Goal: Task Accomplishment & Management: Complete application form

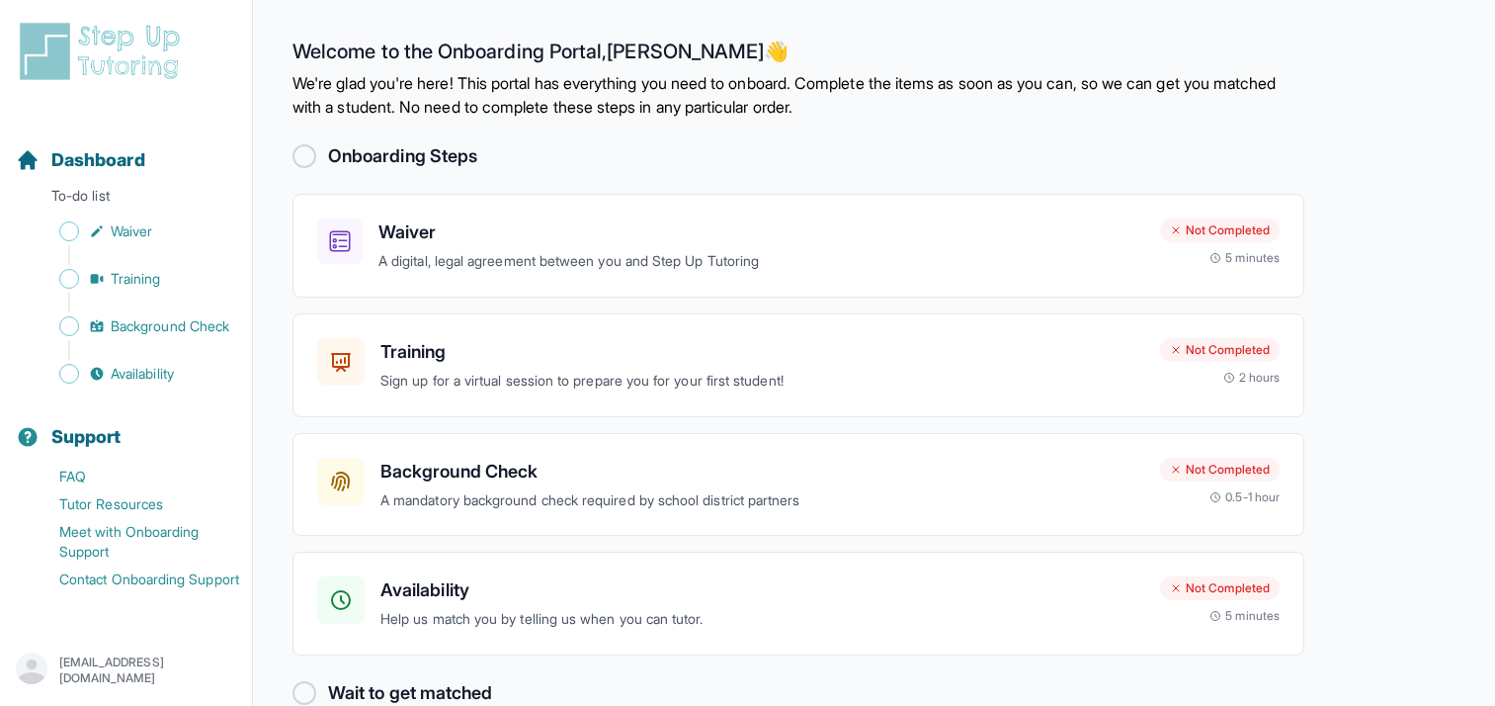
scroll to position [15, 0]
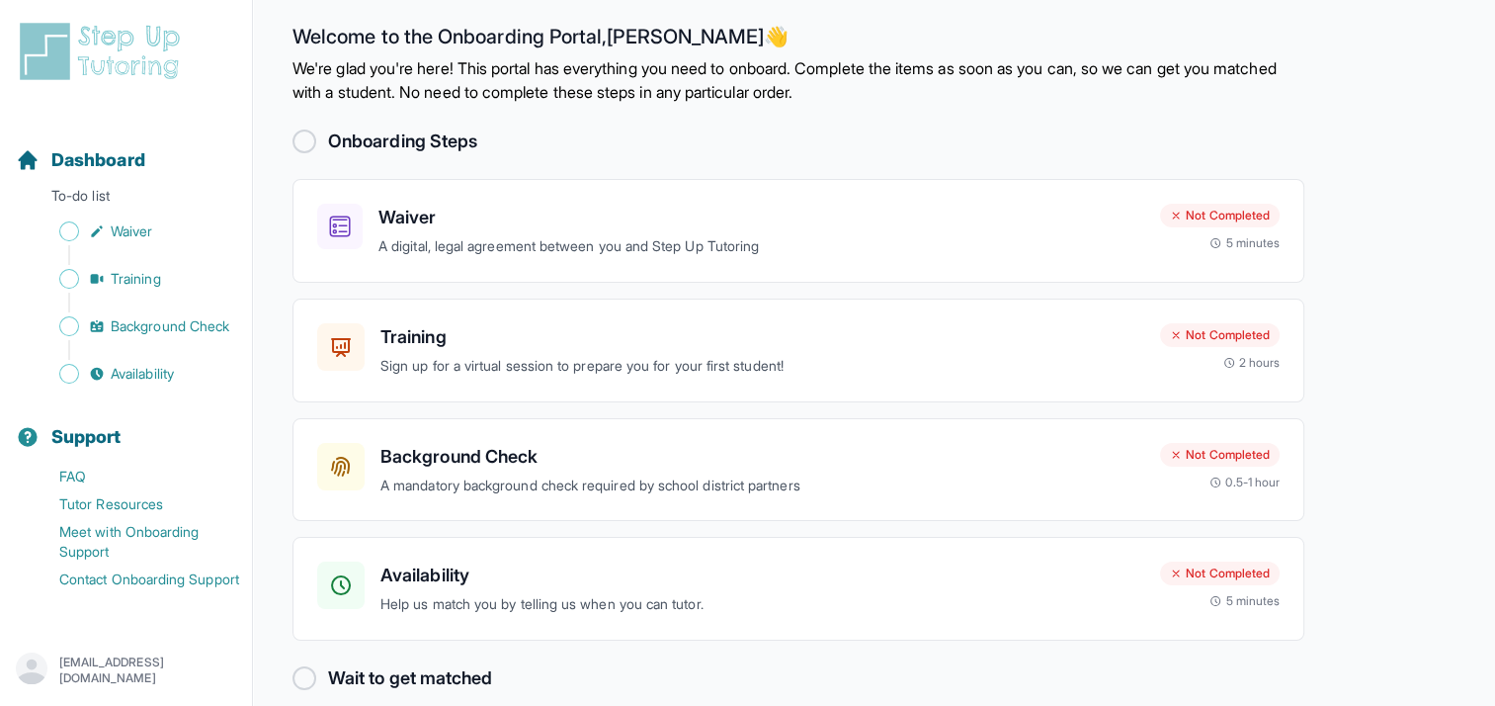
drag, startPoint x: 1374, startPoint y: 257, endPoint x: 1366, endPoint y: 268, distance: 13.4
click at [1374, 257] on main "Welcome to the Onboarding Portal, [PERSON_NAME] 👋 We're glad you're here! This …" at bounding box center [874, 358] width 1242 height 746
click at [1112, 245] on p "A digital, legal agreement between you and Step Up Tutoring" at bounding box center [762, 246] width 766 height 23
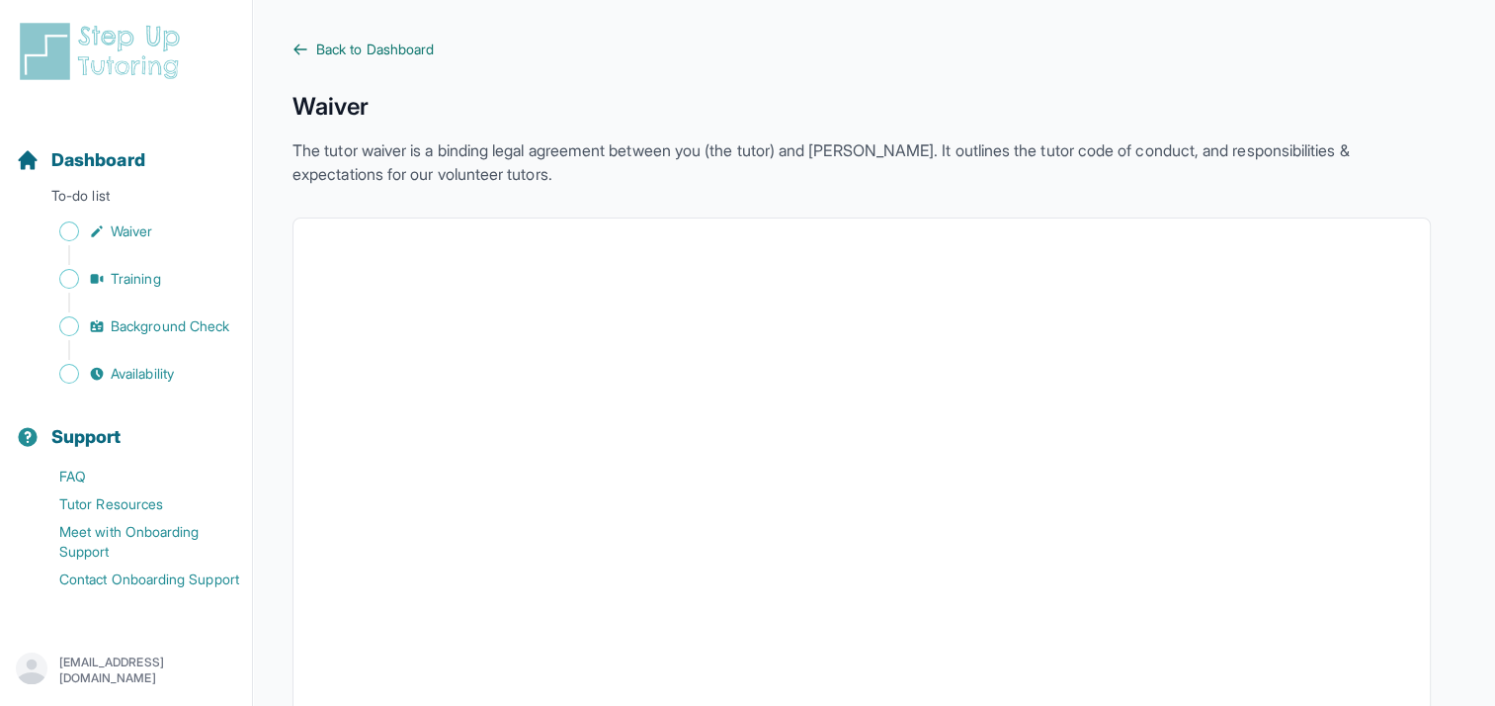
click at [327, 56] on span "Back to Dashboard" at bounding box center [375, 50] width 118 height 20
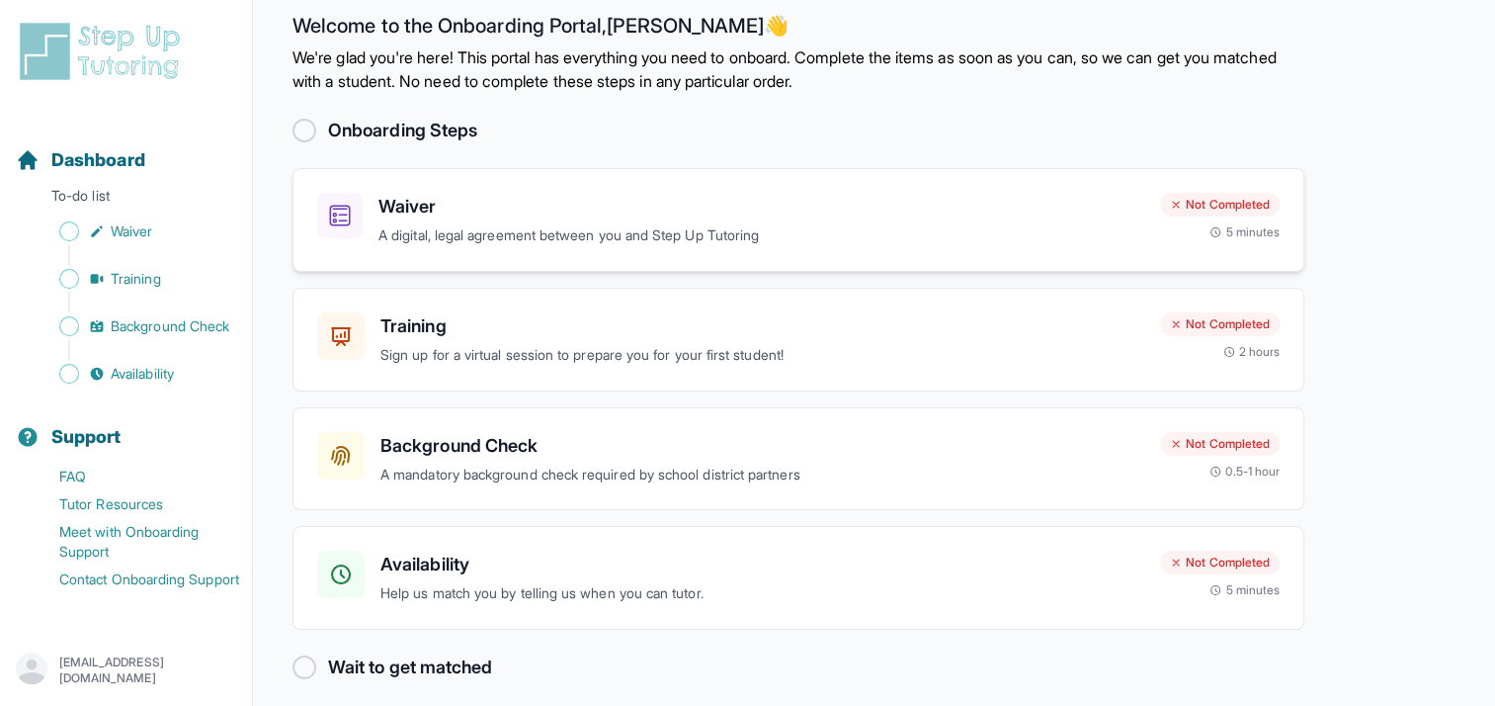
scroll to position [39, 0]
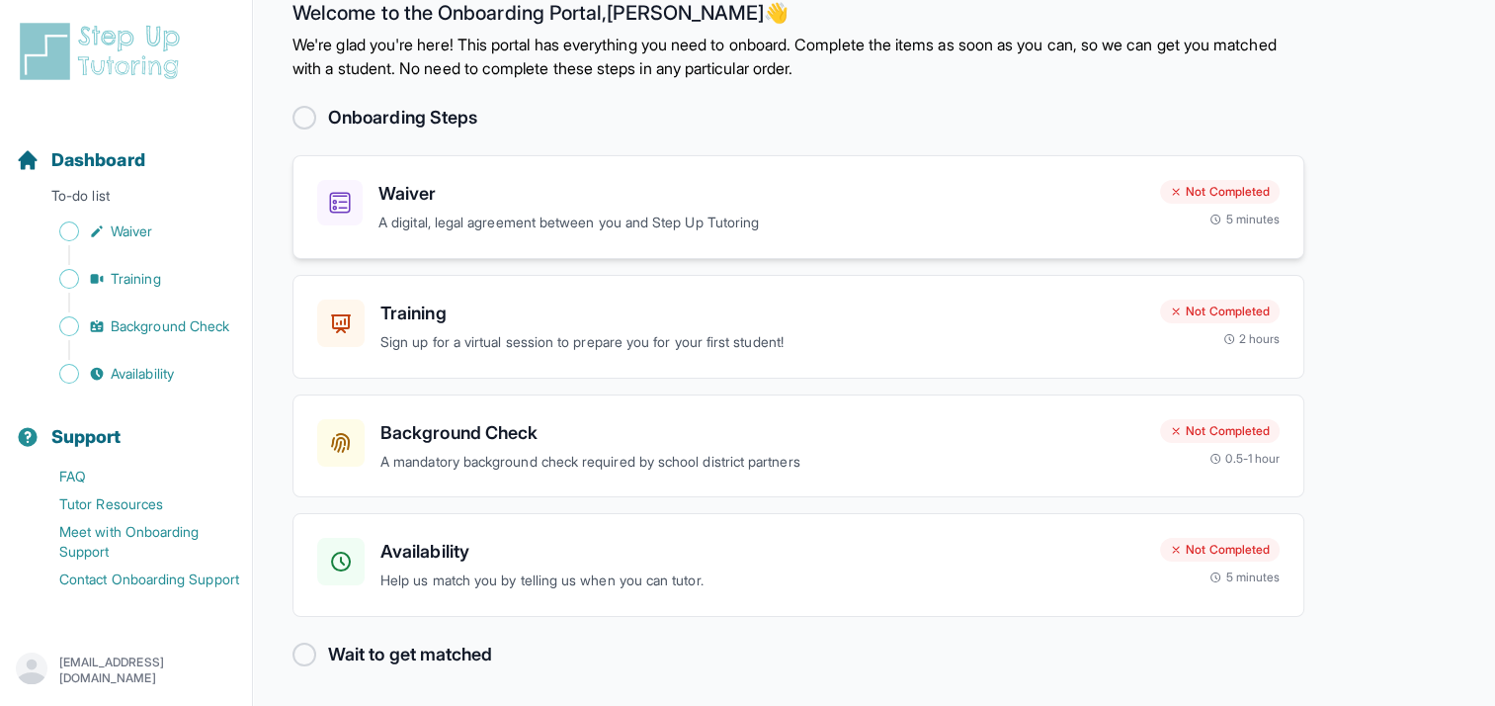
click at [684, 223] on p "A digital, legal agreement between you and Step Up Tutoring" at bounding box center [762, 223] width 766 height 23
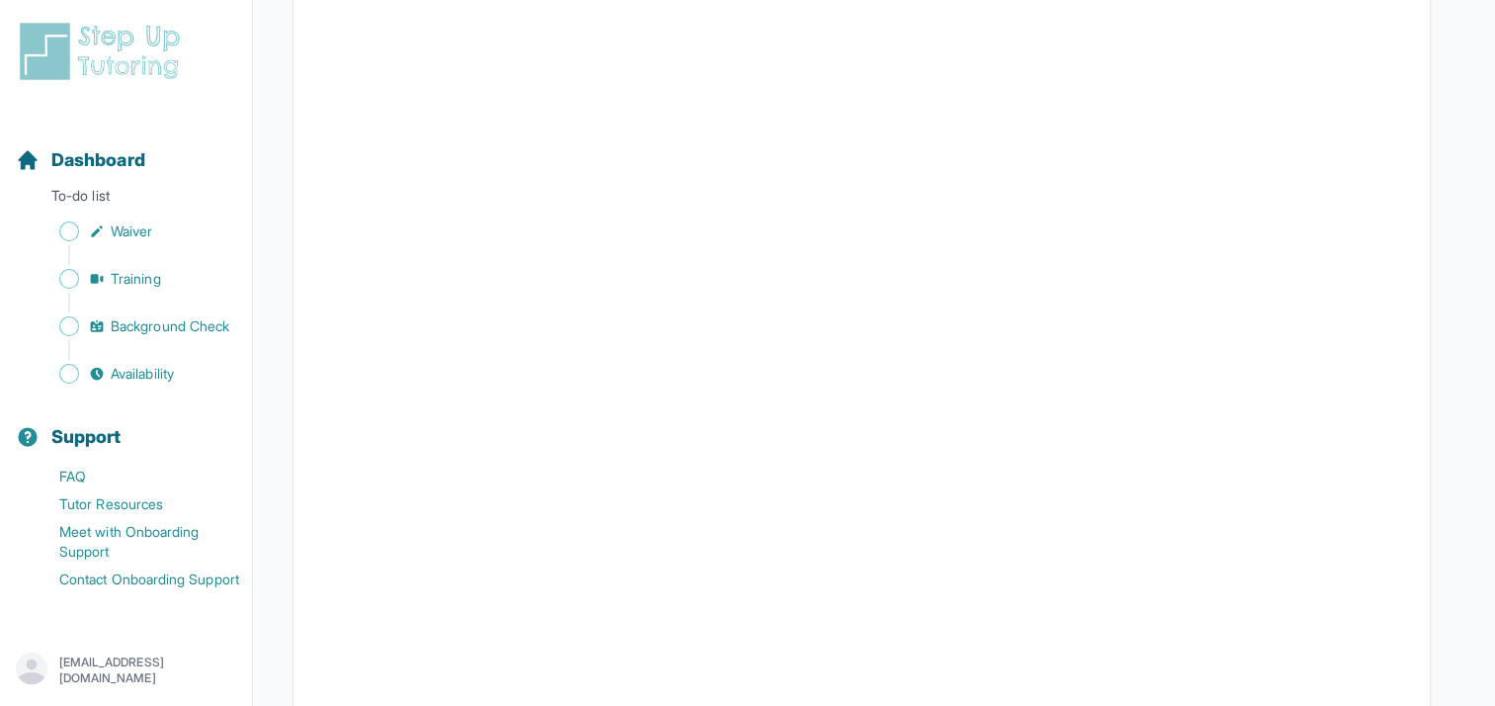
scroll to position [3399, 0]
click at [146, 234] on span "Waiver" at bounding box center [132, 231] width 42 height 20
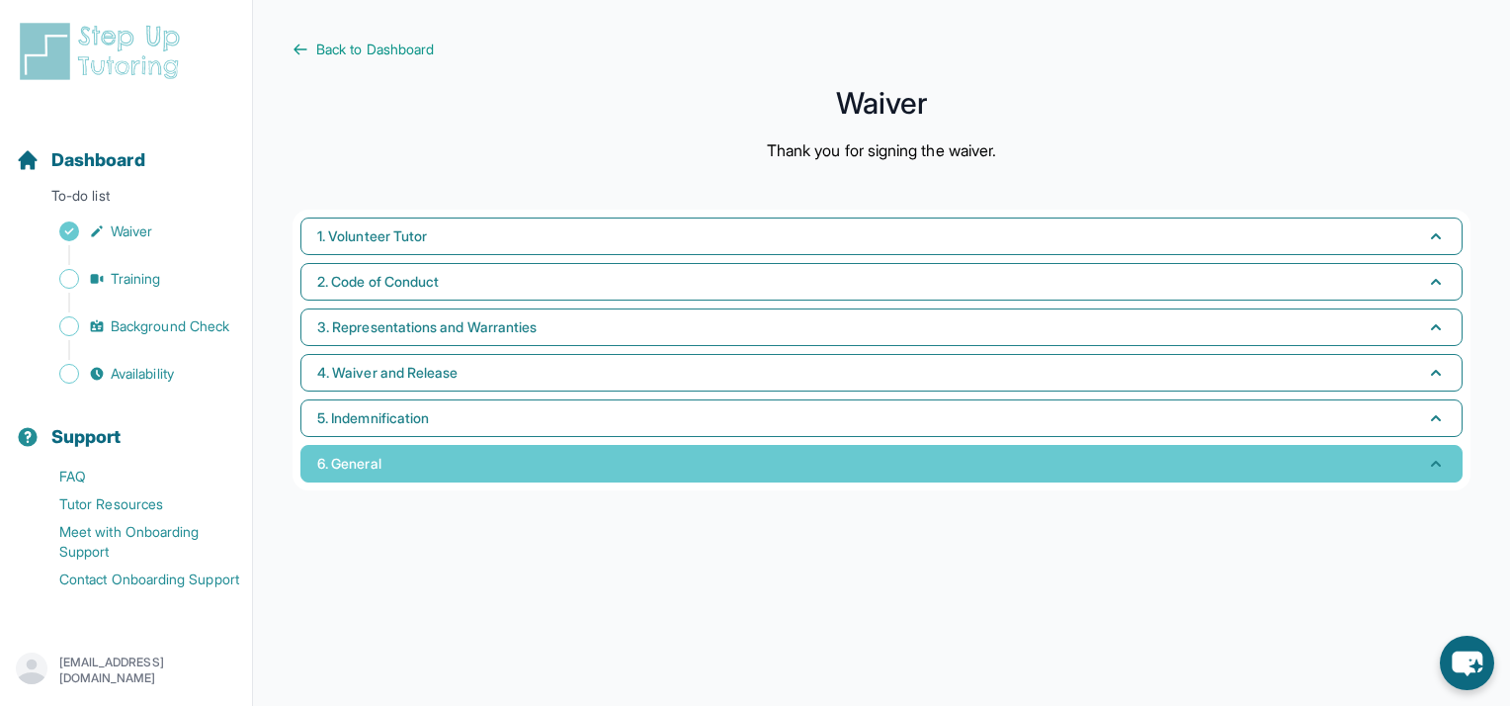
click at [445, 445] on button "6. General" at bounding box center [881, 464] width 1162 height 38
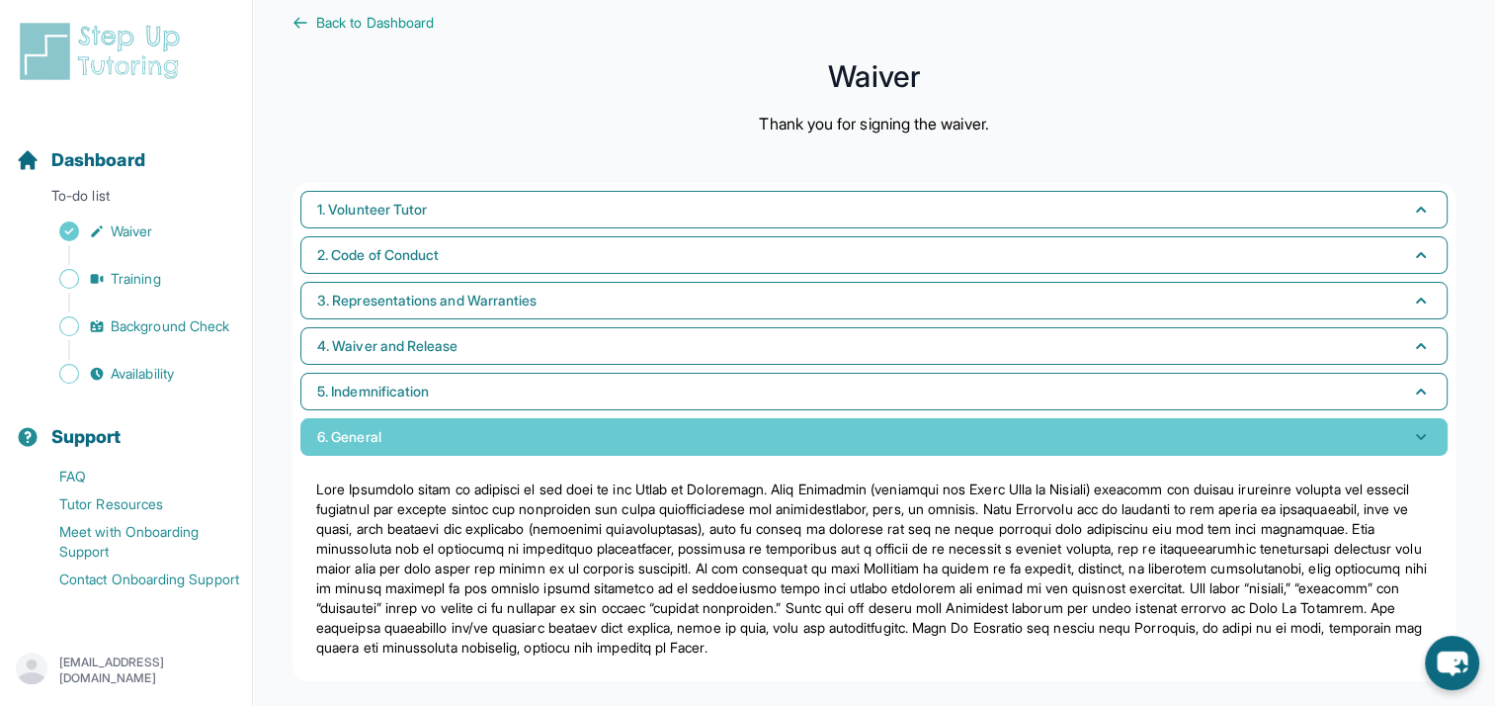
scroll to position [39, 0]
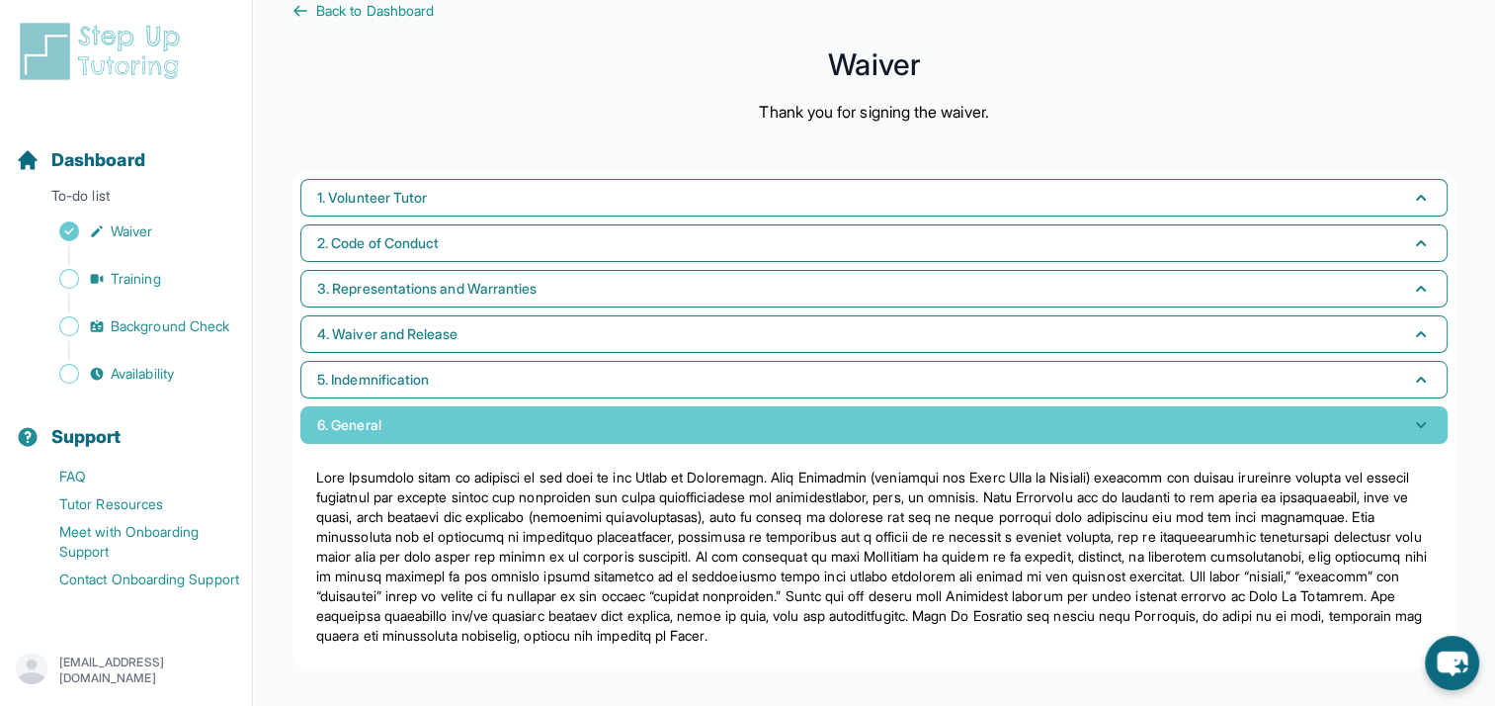
click at [656, 424] on button "6. General" at bounding box center [873, 425] width 1147 height 38
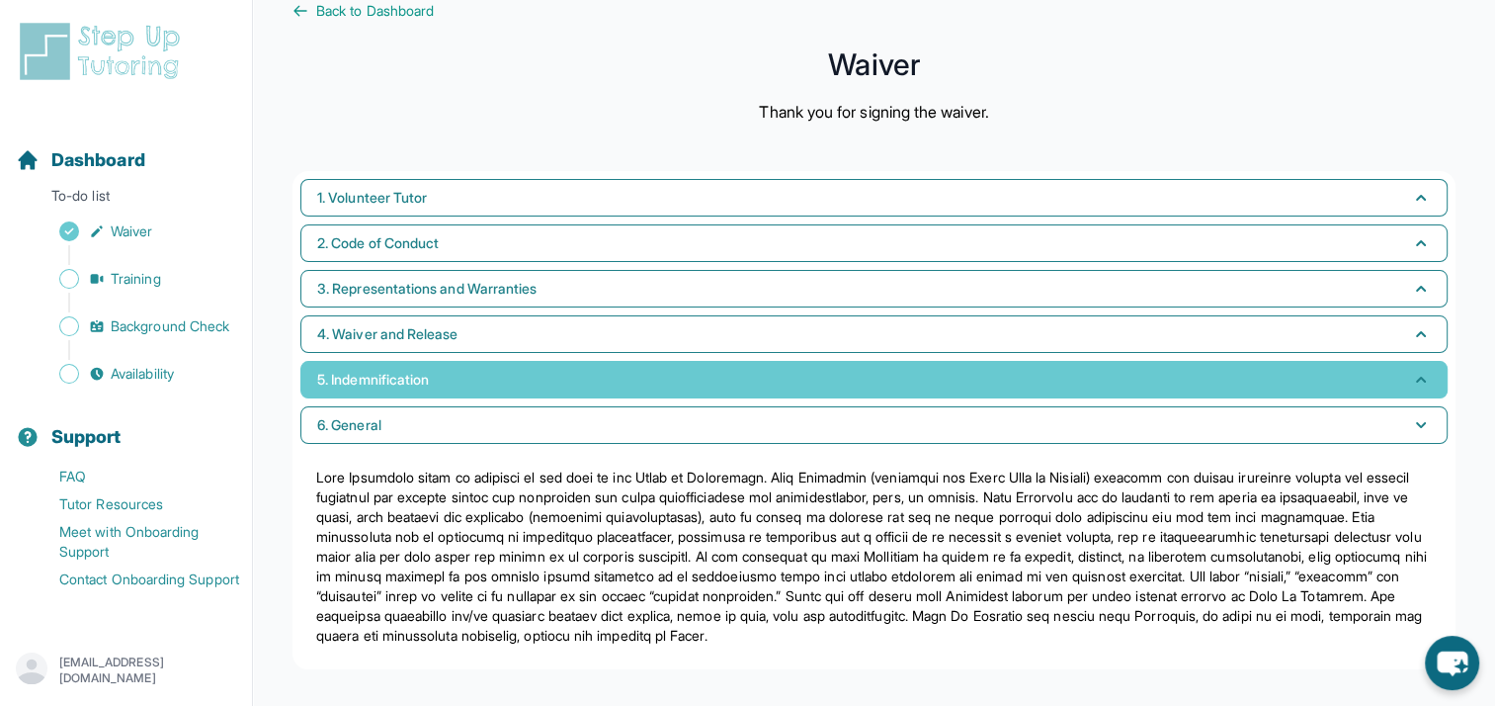
scroll to position [0, 0]
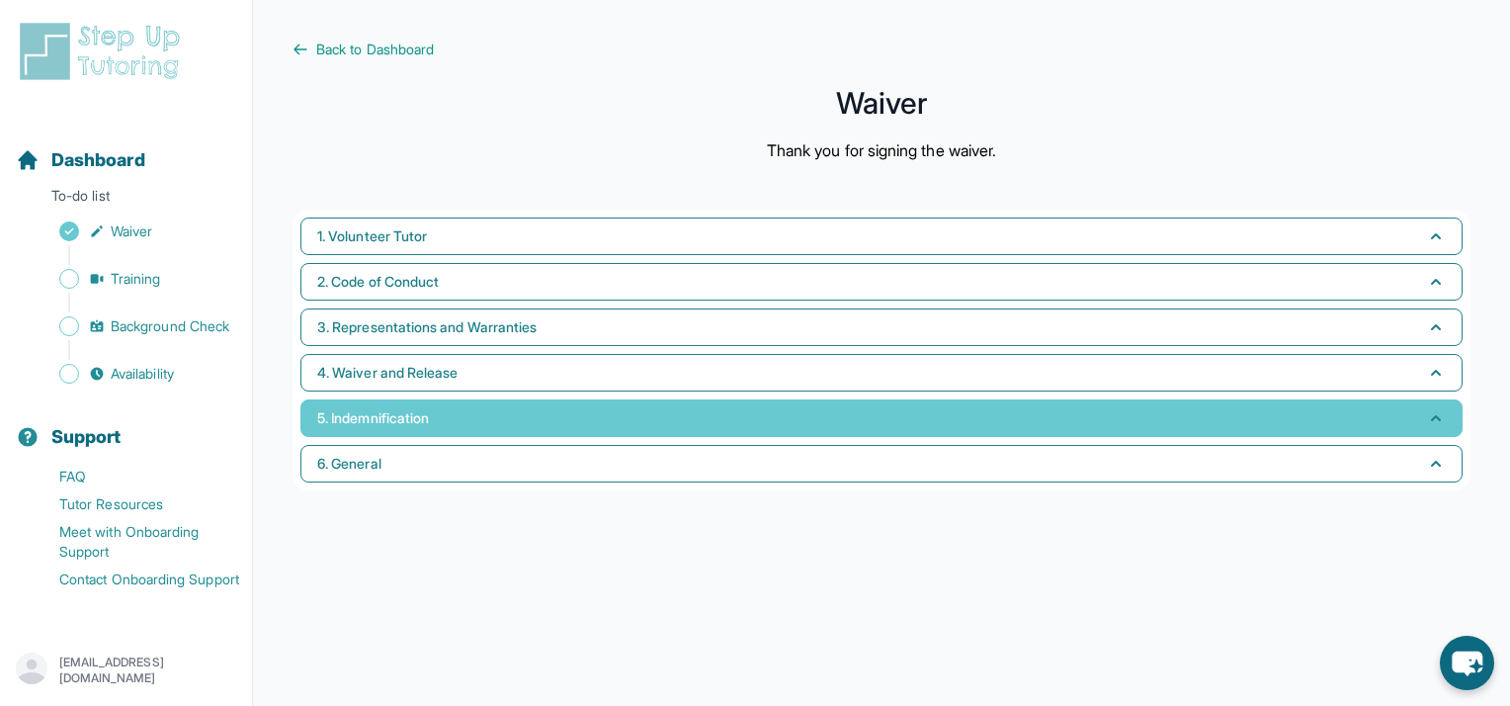
click at [606, 417] on button "5. Indemnification" at bounding box center [881, 418] width 1162 height 38
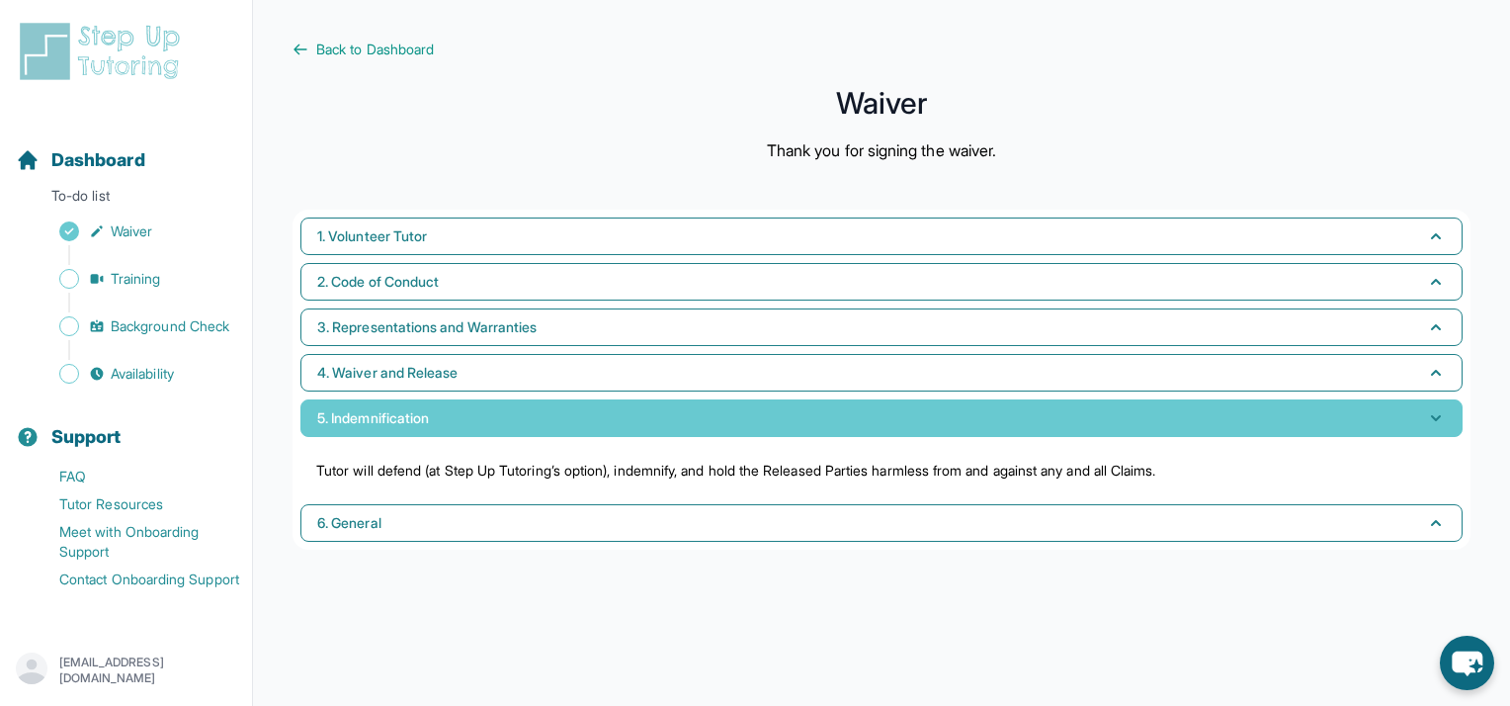
click at [606, 417] on button "5. Indemnification" at bounding box center [881, 418] width 1162 height 38
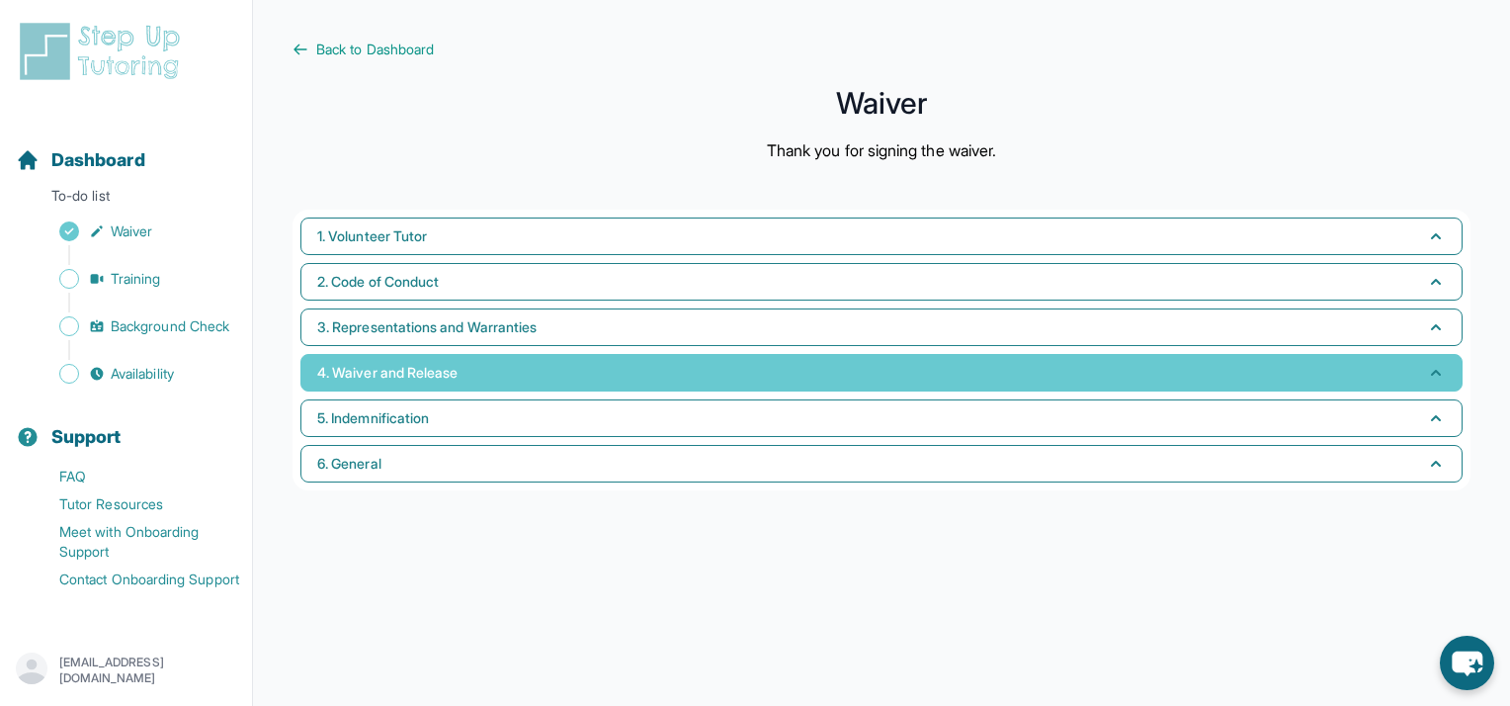
click at [589, 374] on button "4. Waiver and Release" at bounding box center [881, 373] width 1162 height 38
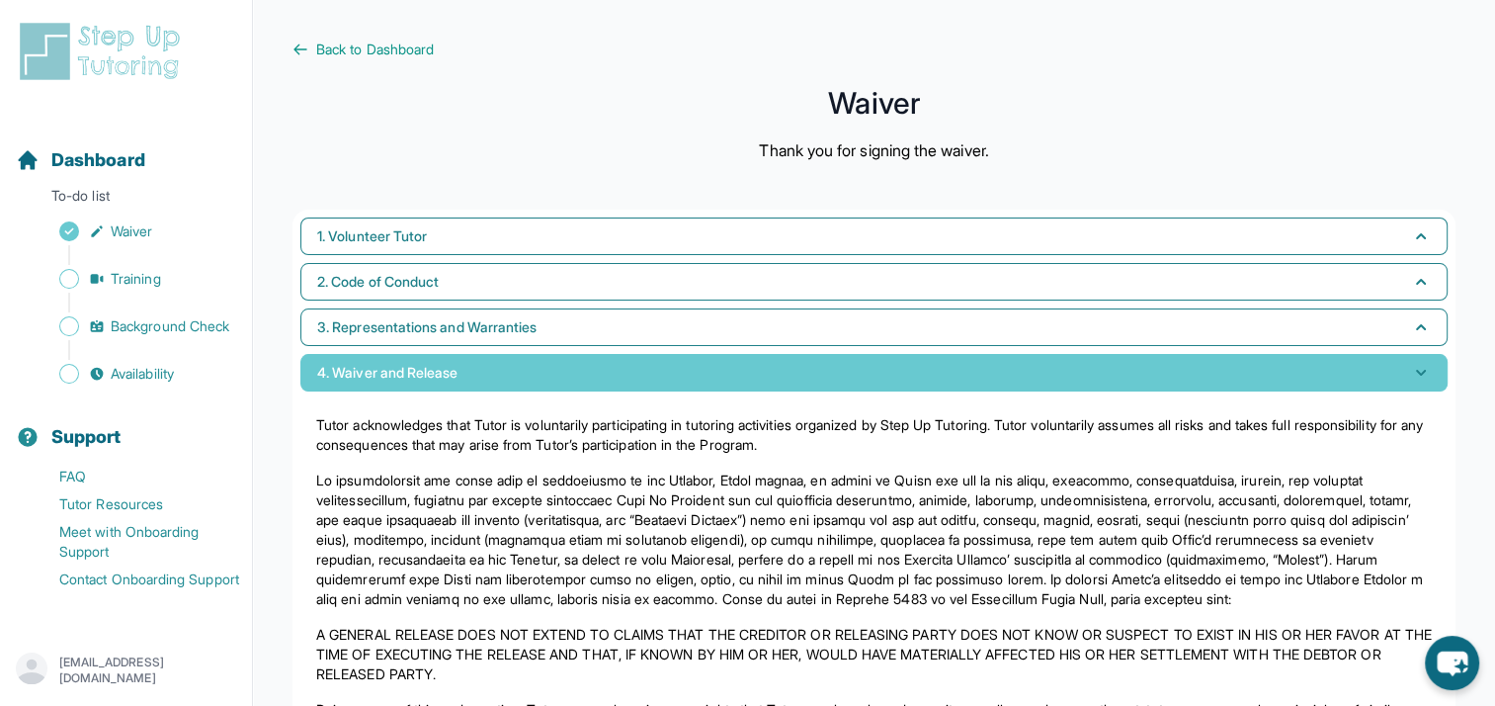
click at [571, 377] on button "4. Waiver and Release" at bounding box center [873, 373] width 1147 height 38
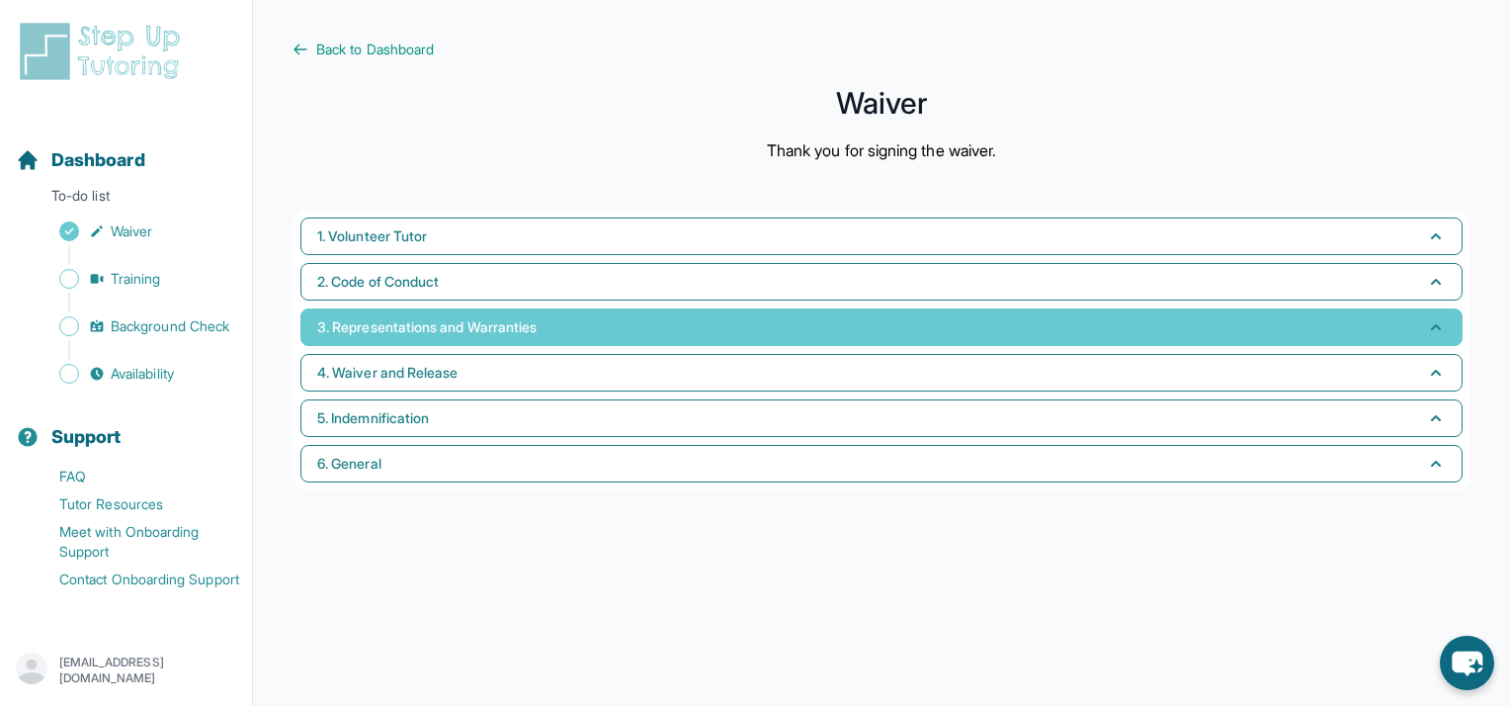
click at [537, 334] on span "3. Representations and Warranties" at bounding box center [426, 327] width 219 height 20
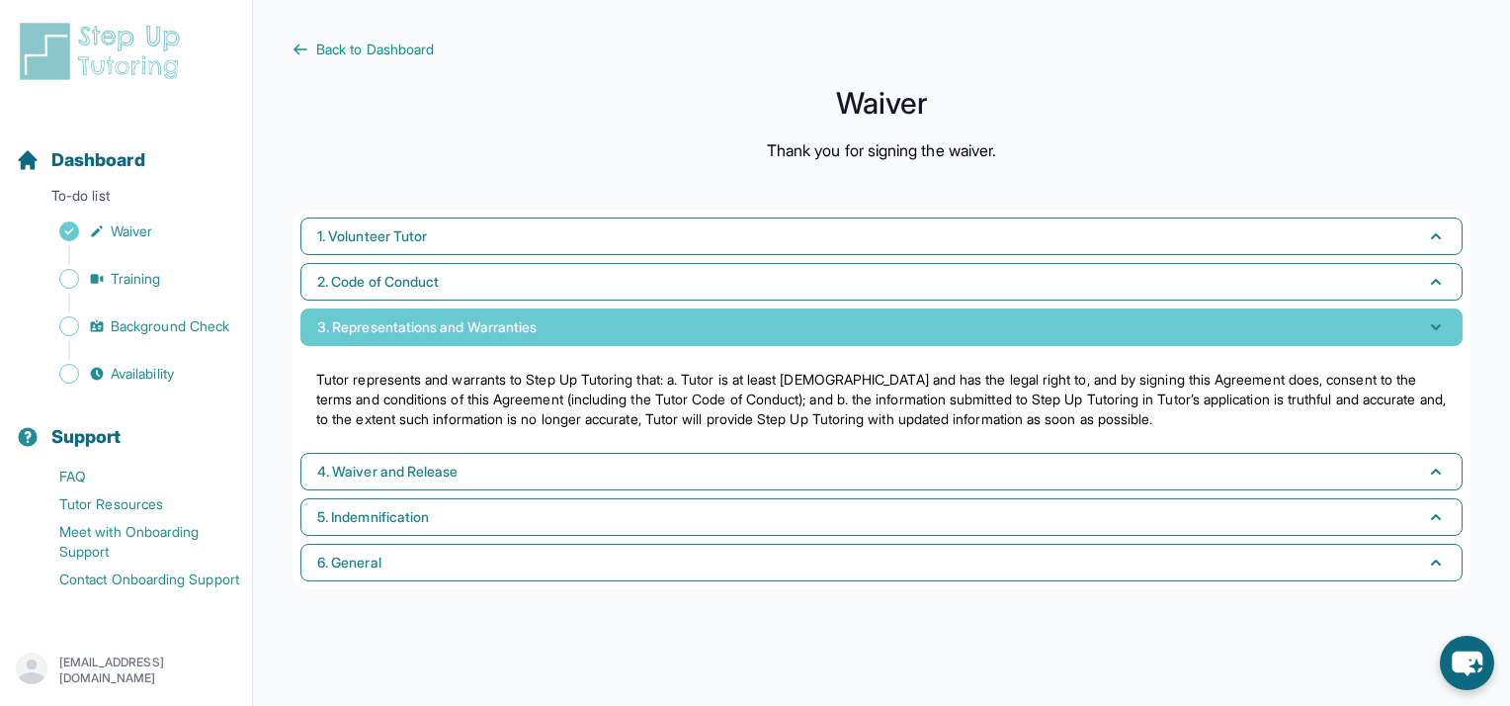
click at [550, 333] on button "3. Representations and Warranties" at bounding box center [881, 327] width 1162 height 38
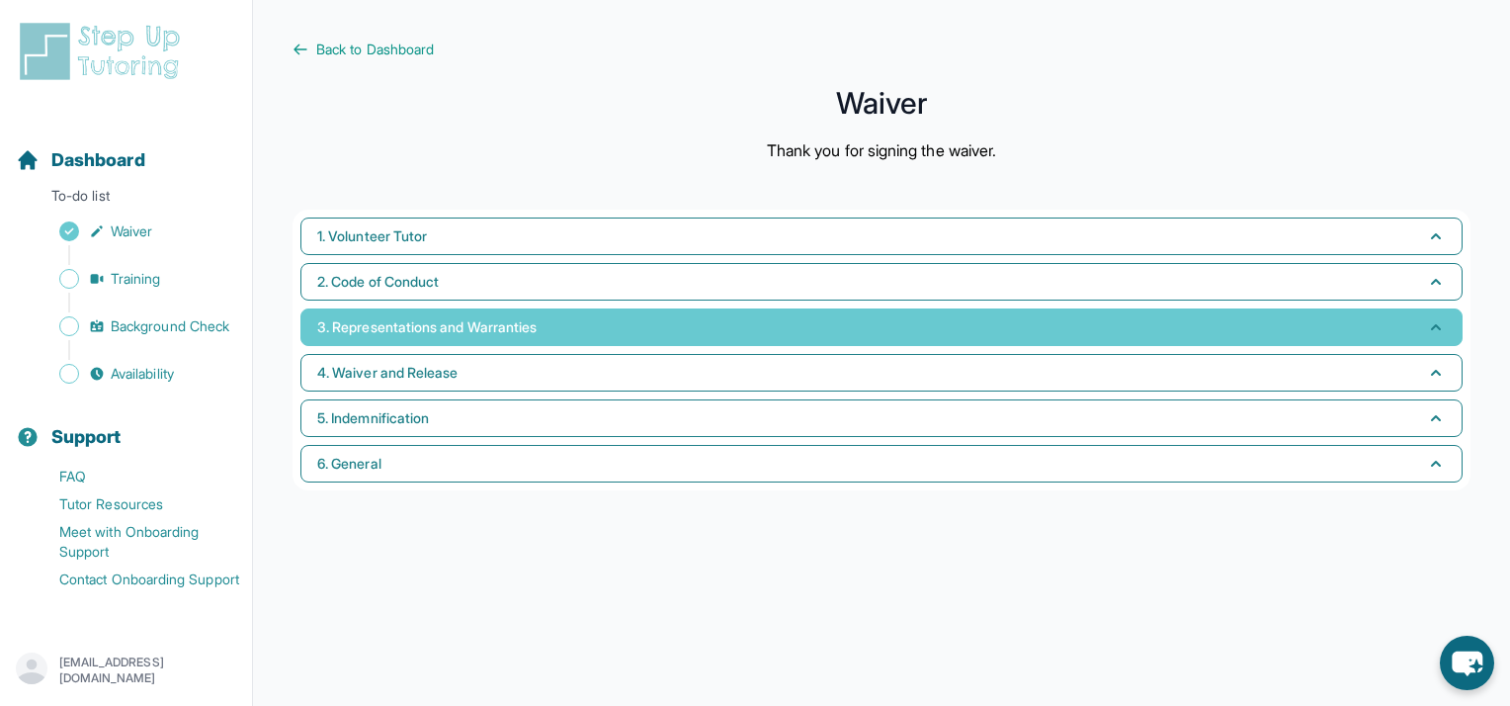
click at [530, 338] on button "3. Representations and Warranties" at bounding box center [881, 327] width 1162 height 38
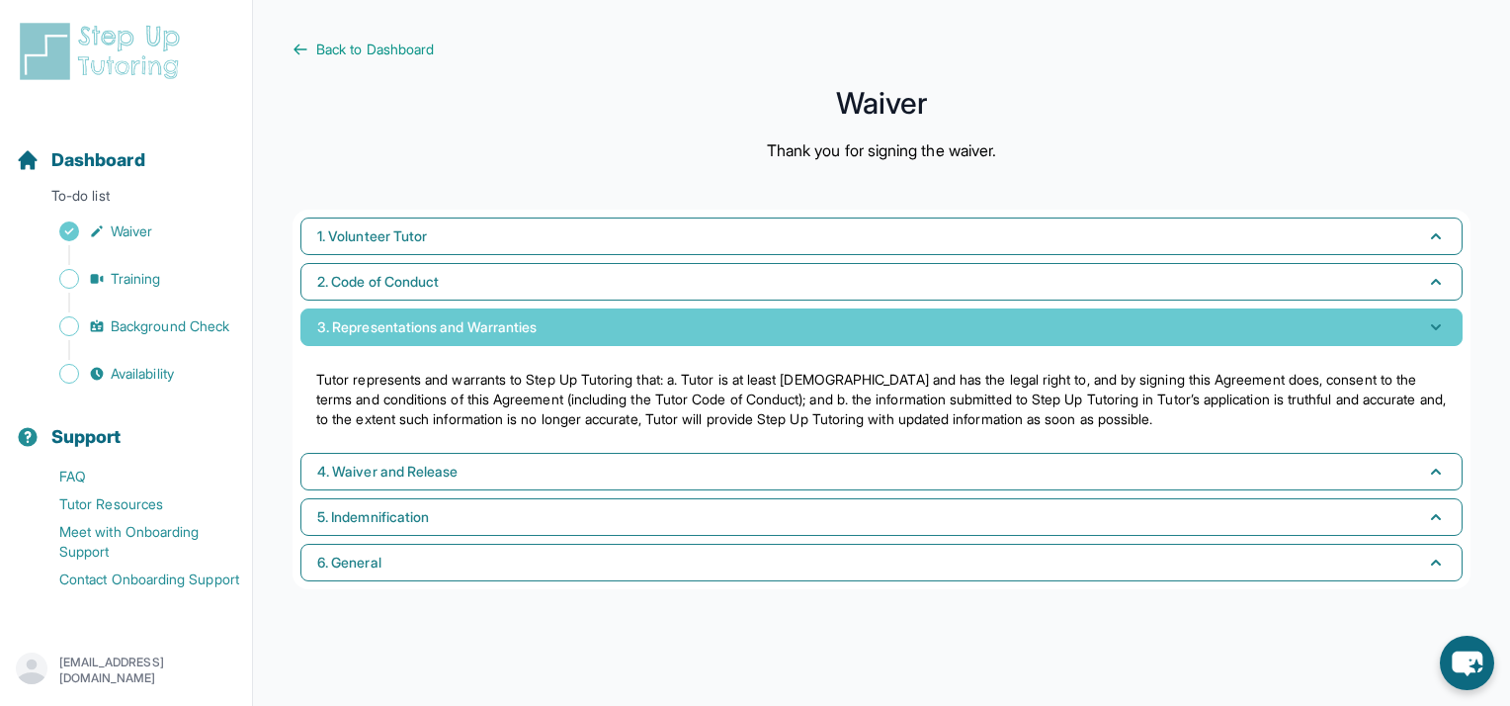
click at [531, 327] on span "3. Representations and Warranties" at bounding box center [426, 327] width 219 height 20
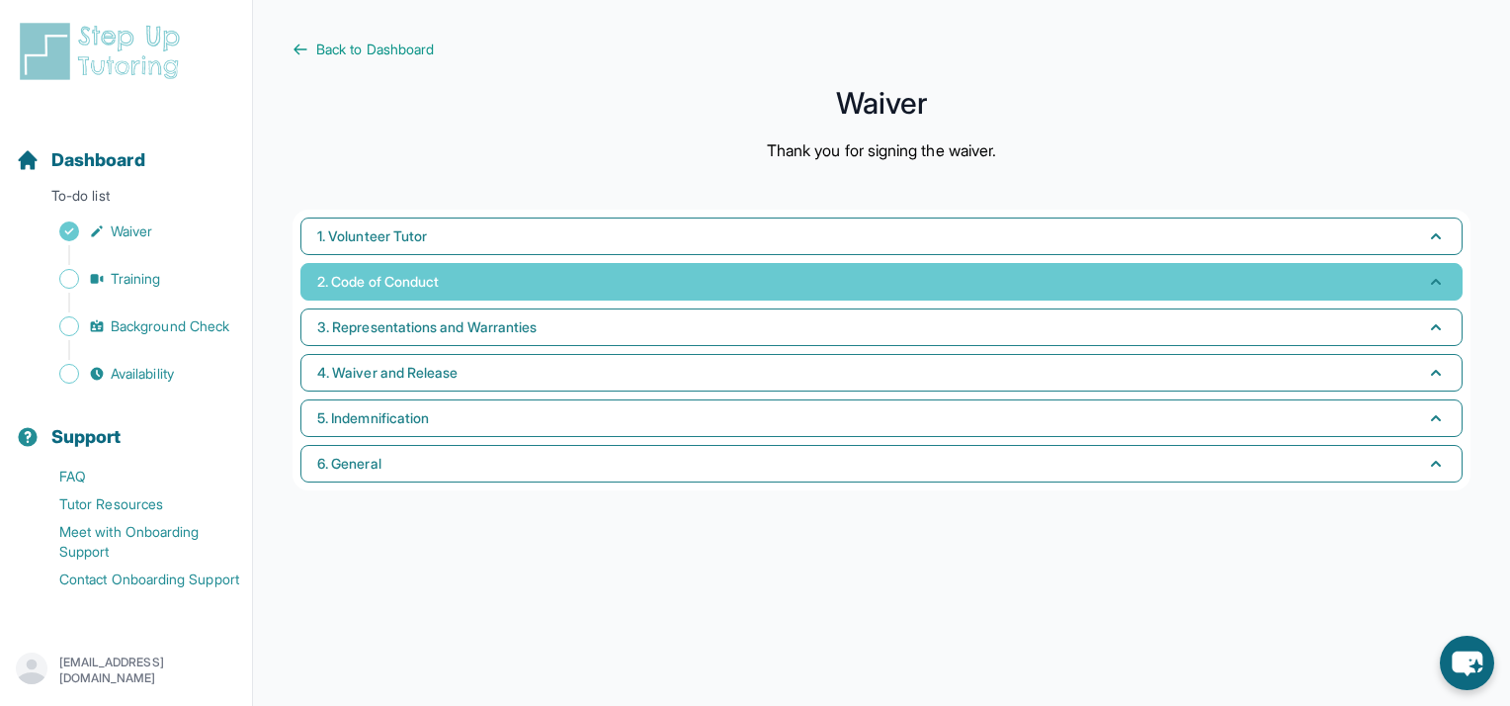
click at [523, 298] on button "2. Code of Conduct" at bounding box center [881, 282] width 1162 height 38
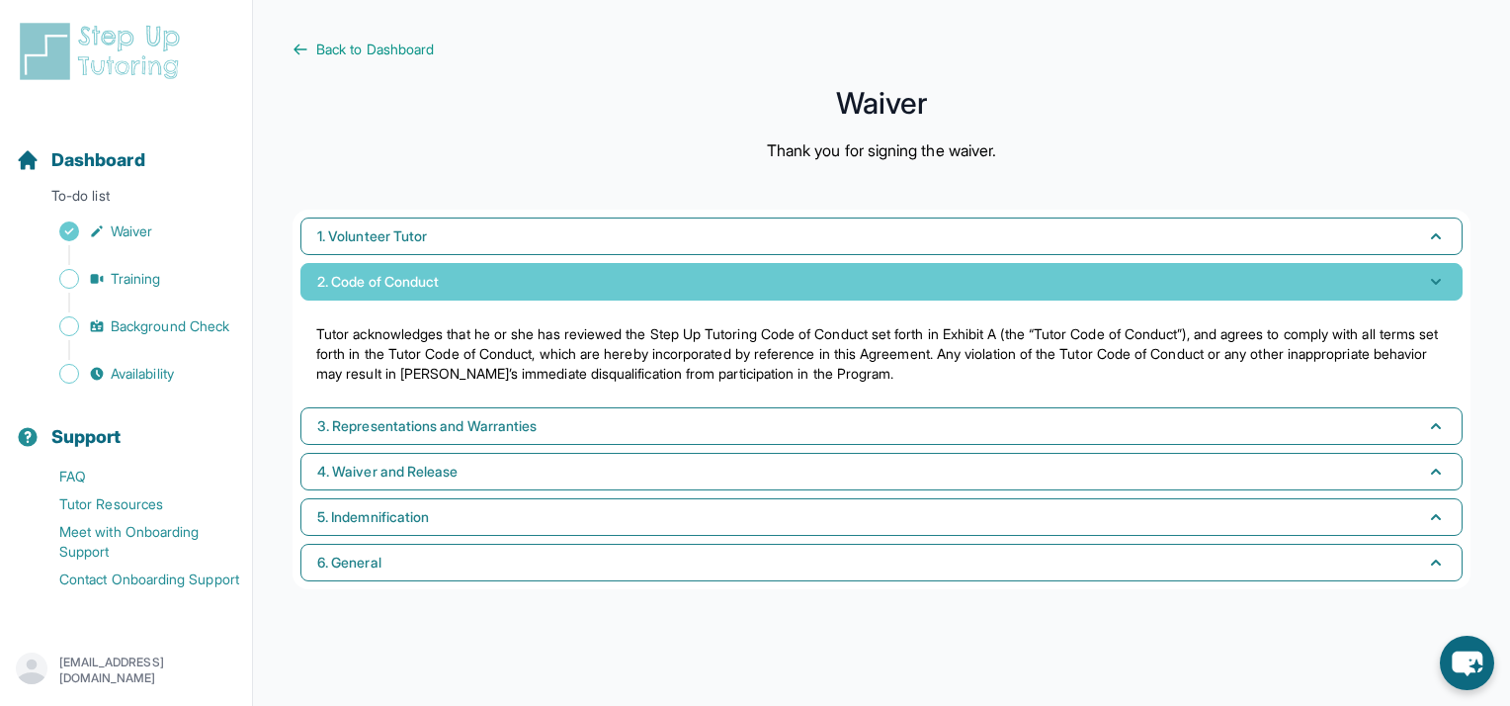
click at [523, 298] on button "2. Code of Conduct" at bounding box center [881, 282] width 1162 height 38
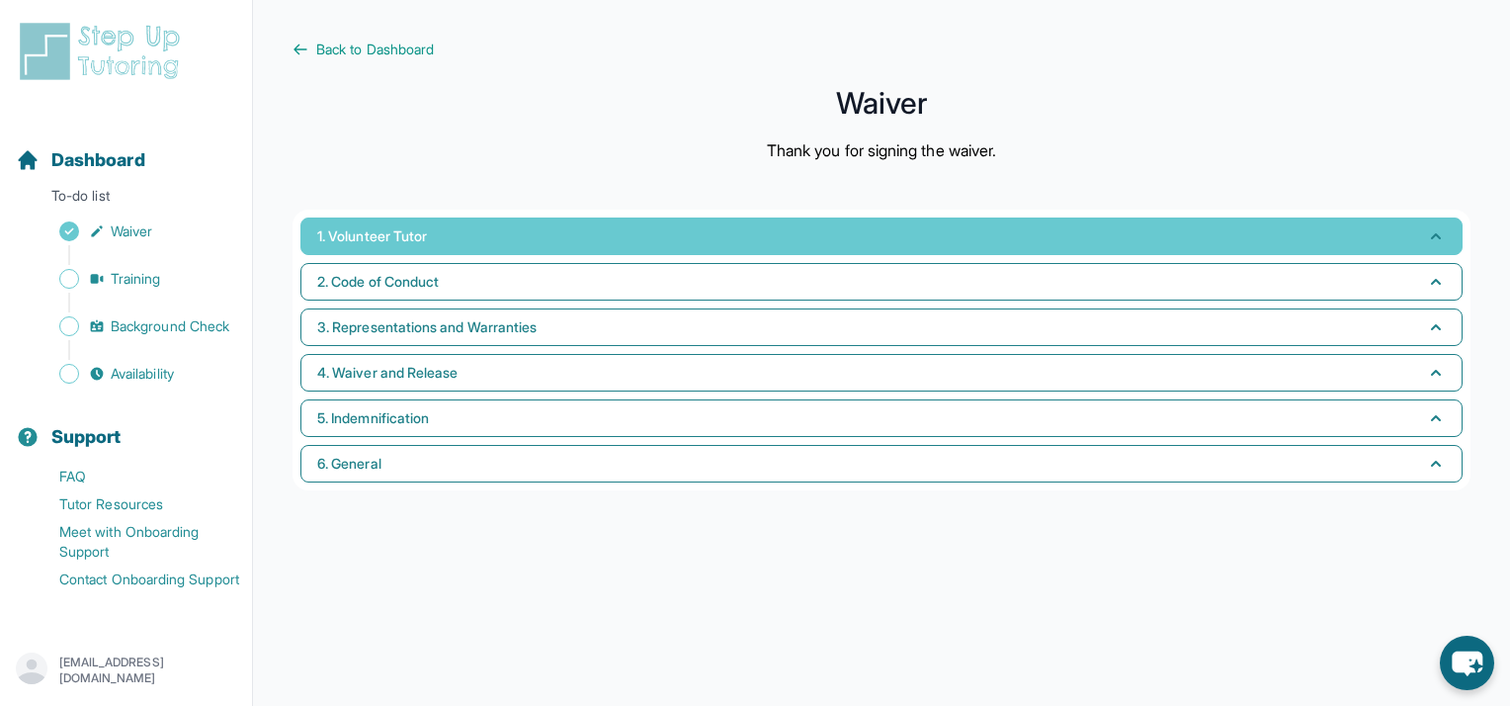
click at [526, 235] on button "1. Volunteer Tutor" at bounding box center [881, 236] width 1162 height 38
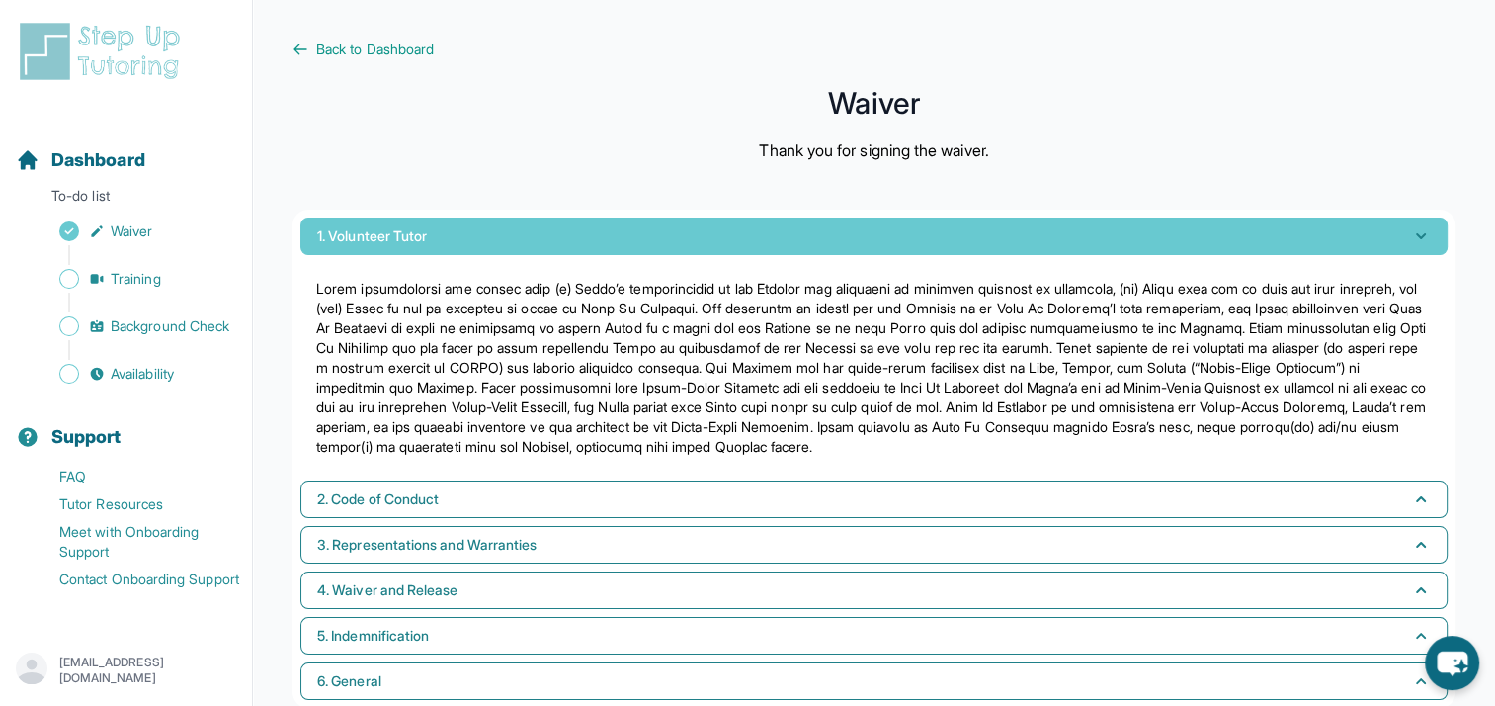
click at [526, 235] on button "1. Volunteer Tutor" at bounding box center [873, 236] width 1147 height 38
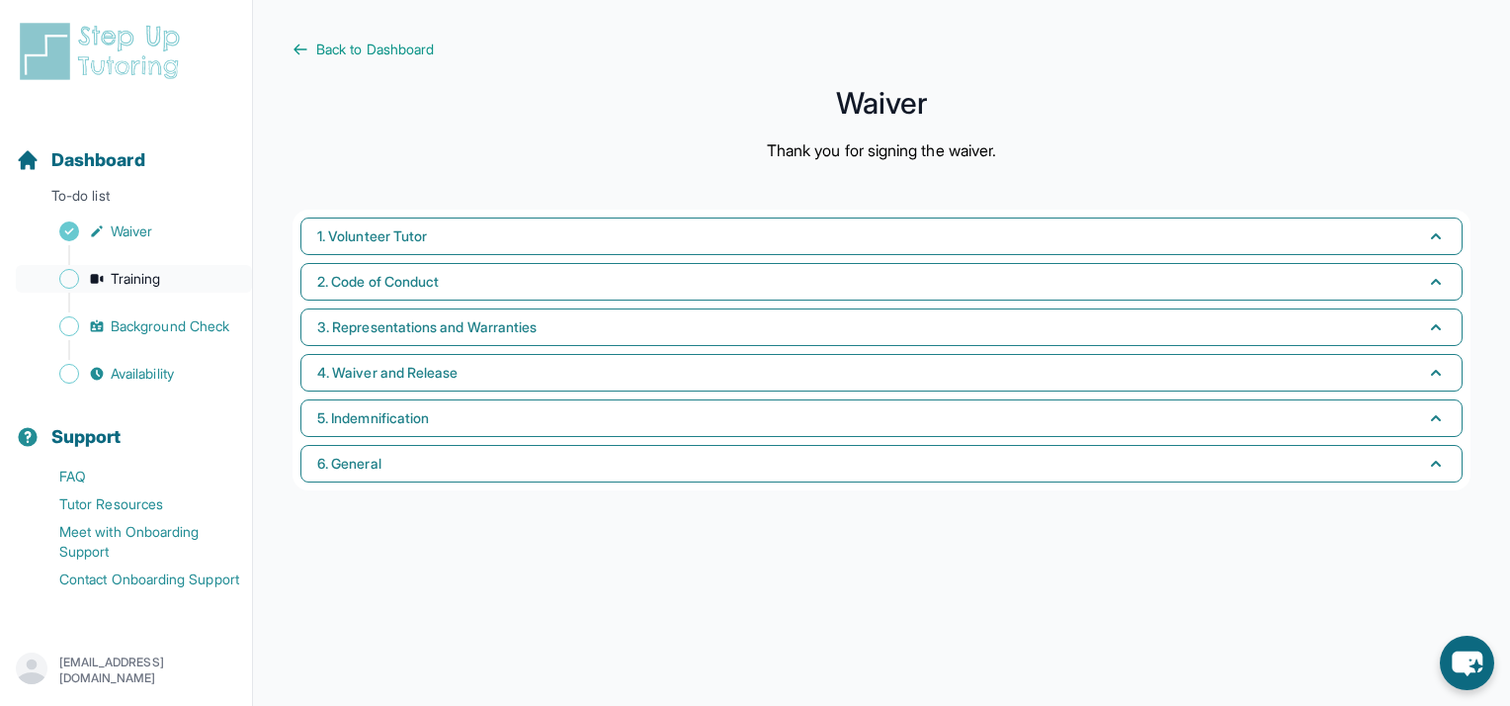
click at [125, 278] on span "Training" at bounding box center [136, 279] width 50 height 20
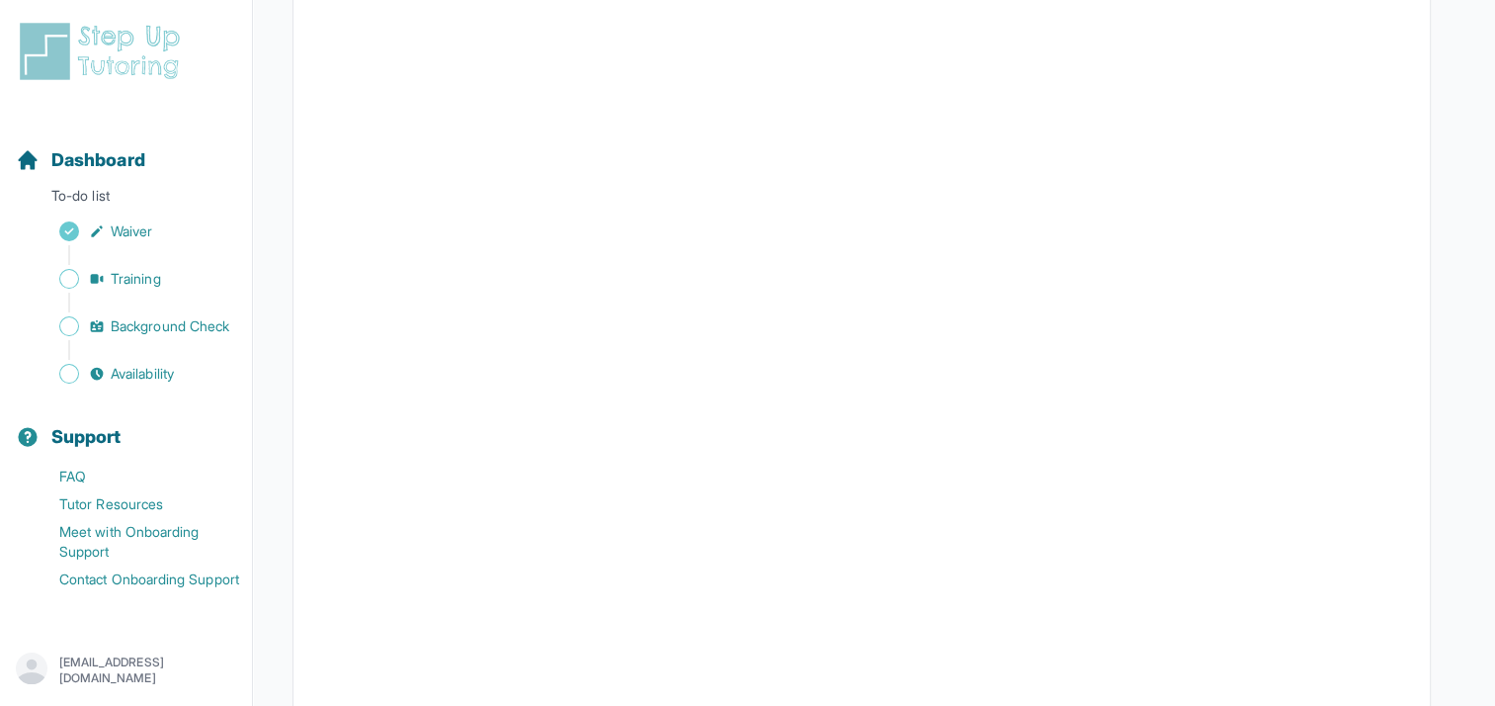
scroll to position [486, 0]
click at [156, 327] on span "Background Check" at bounding box center [170, 326] width 119 height 20
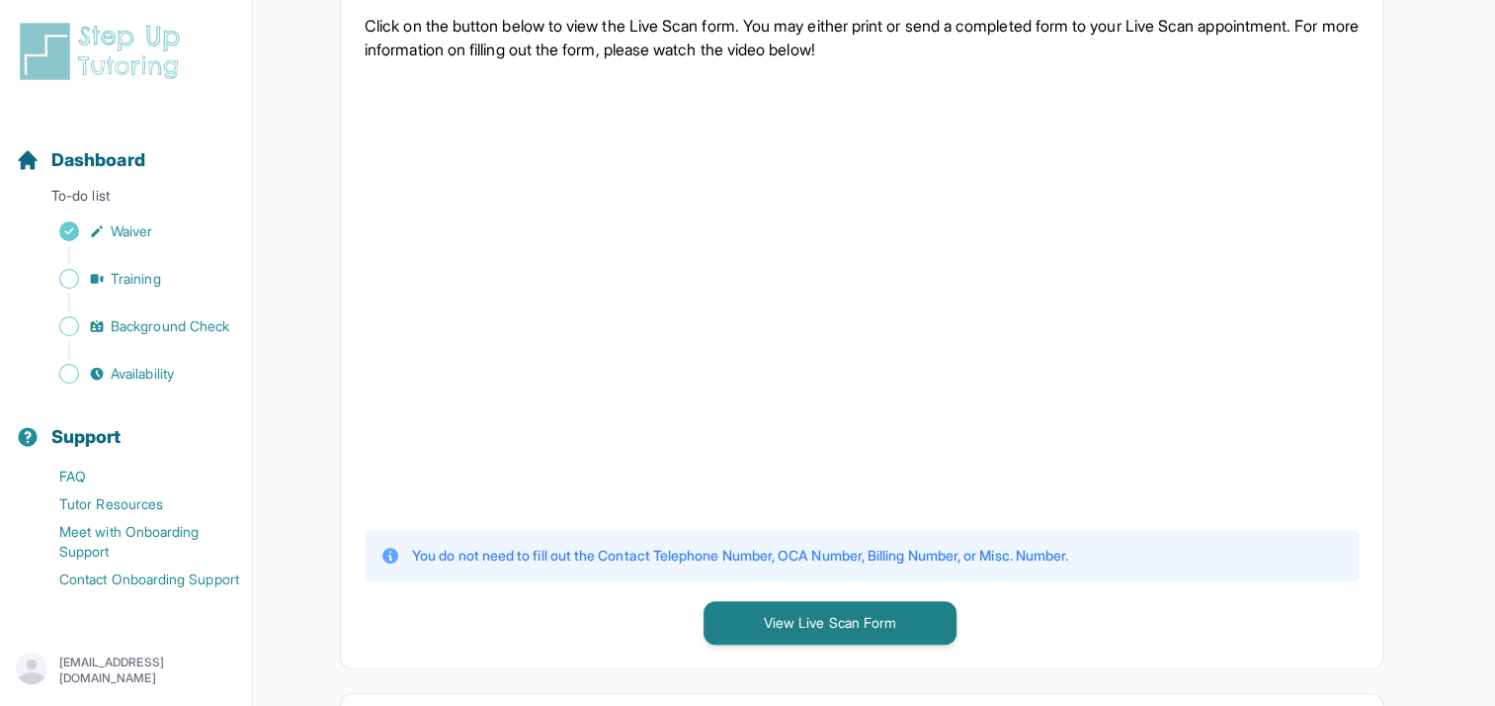
scroll to position [731, 0]
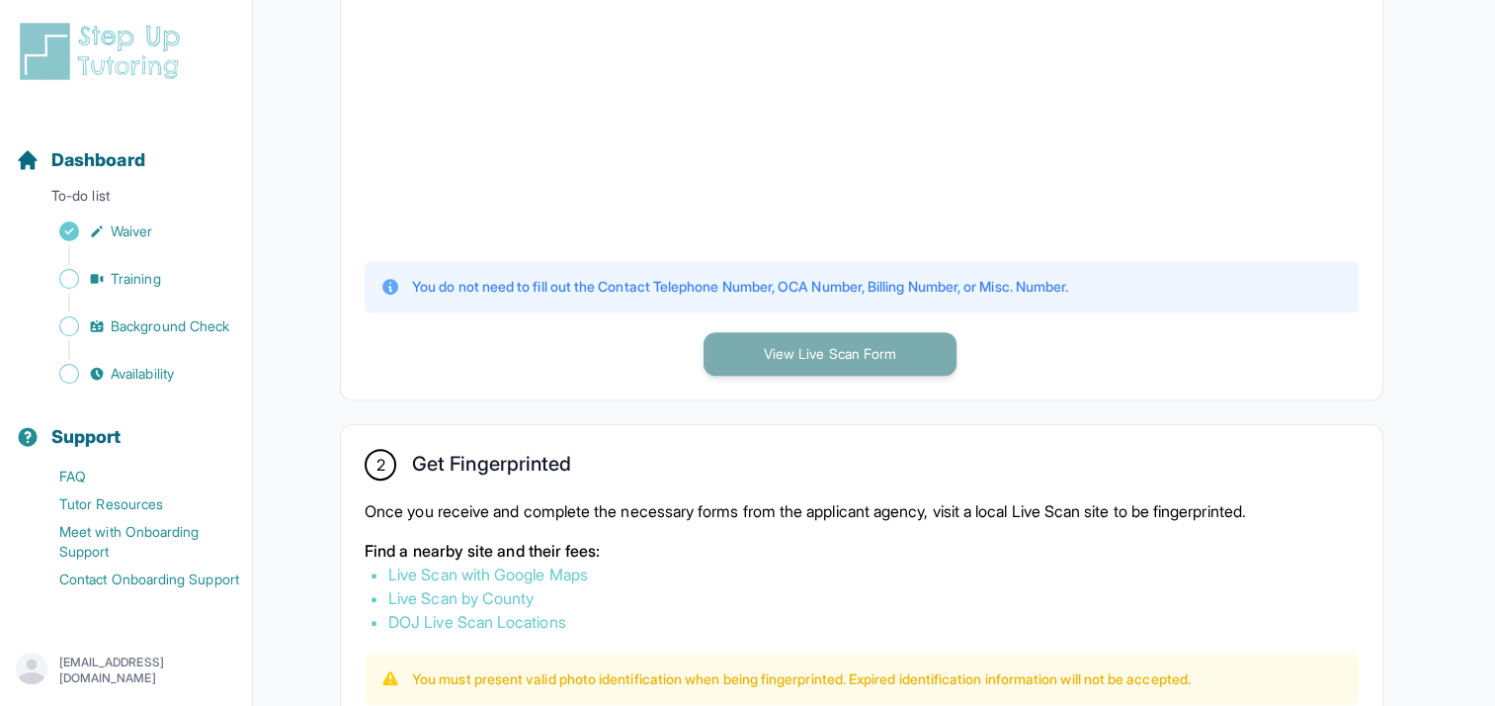
click at [834, 352] on button "View Live Scan Form" at bounding box center [830, 353] width 253 height 43
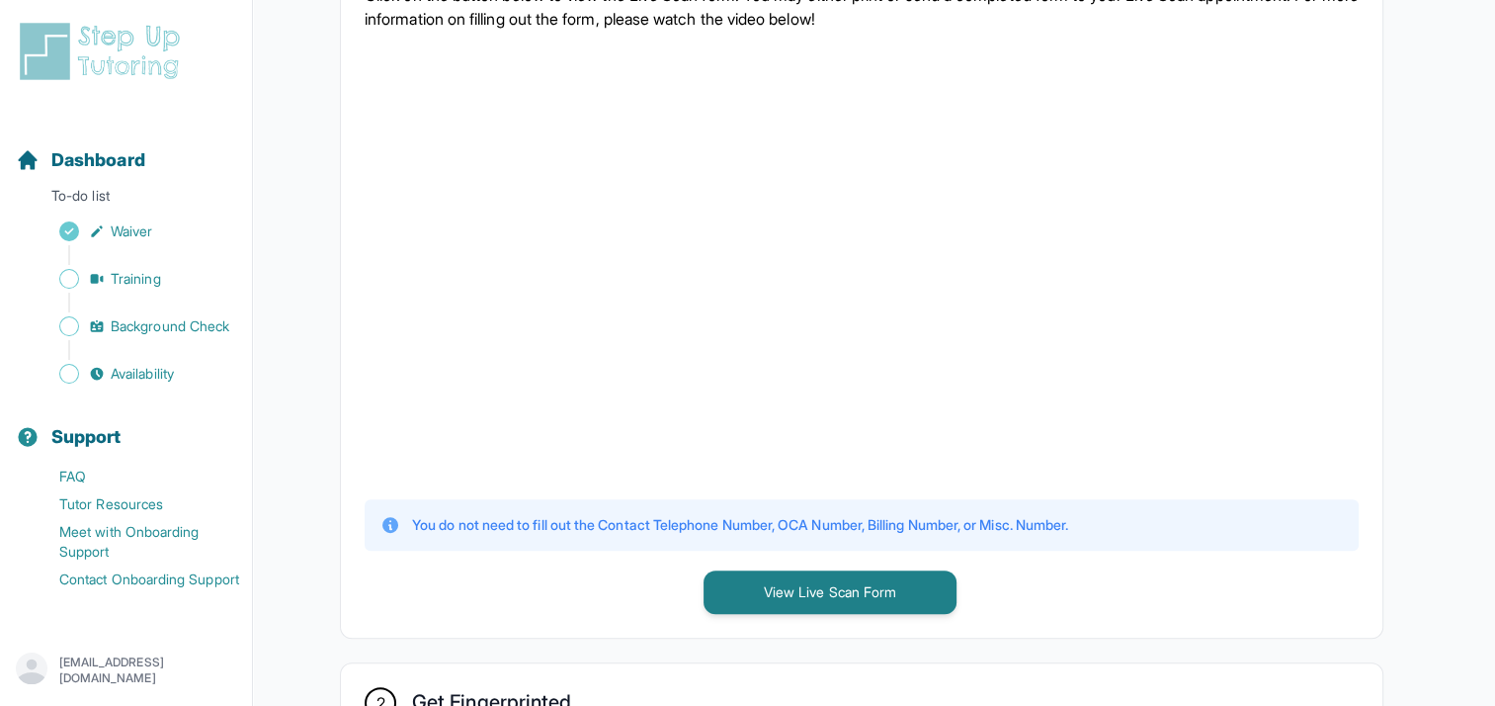
scroll to position [237, 0]
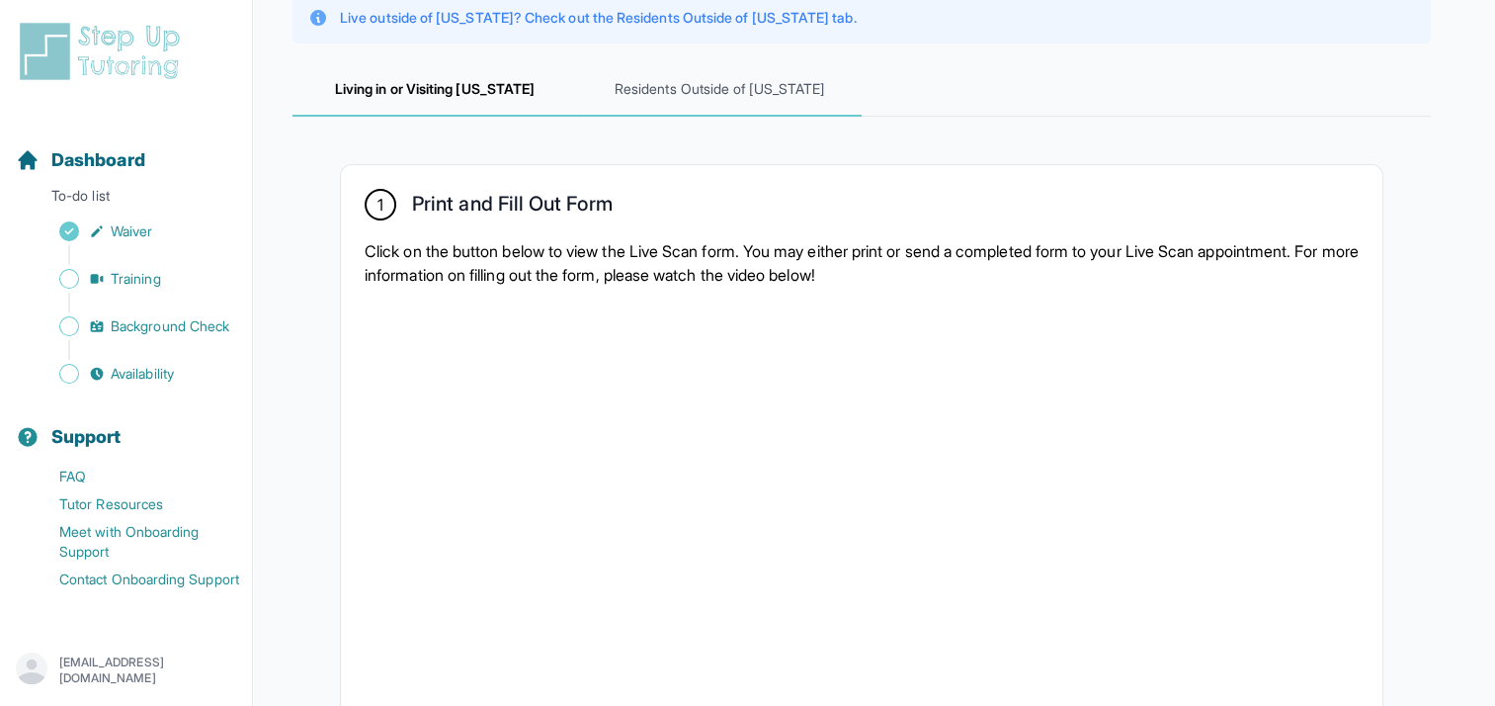
click at [703, 102] on span "Residents Outside of California" at bounding box center [719, 89] width 285 height 53
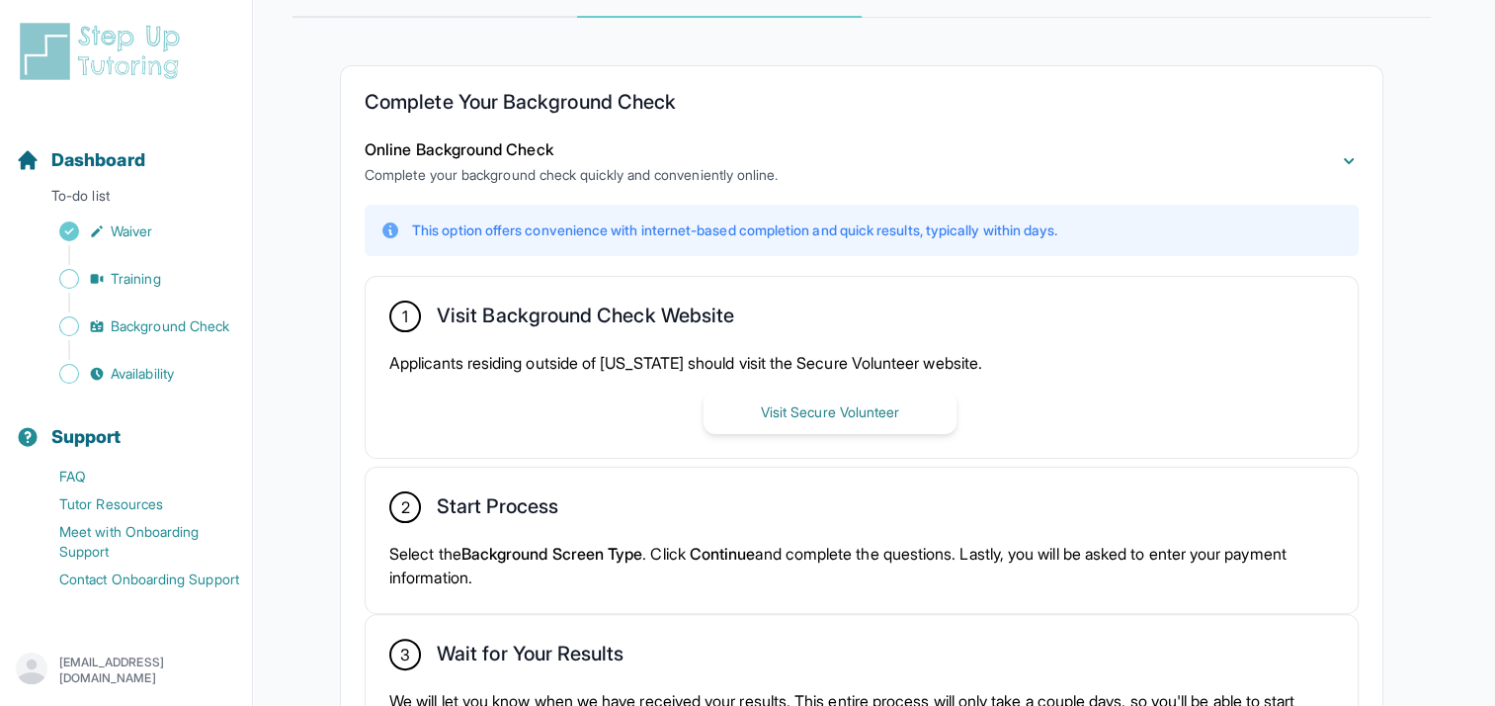
scroll to position [435, 0]
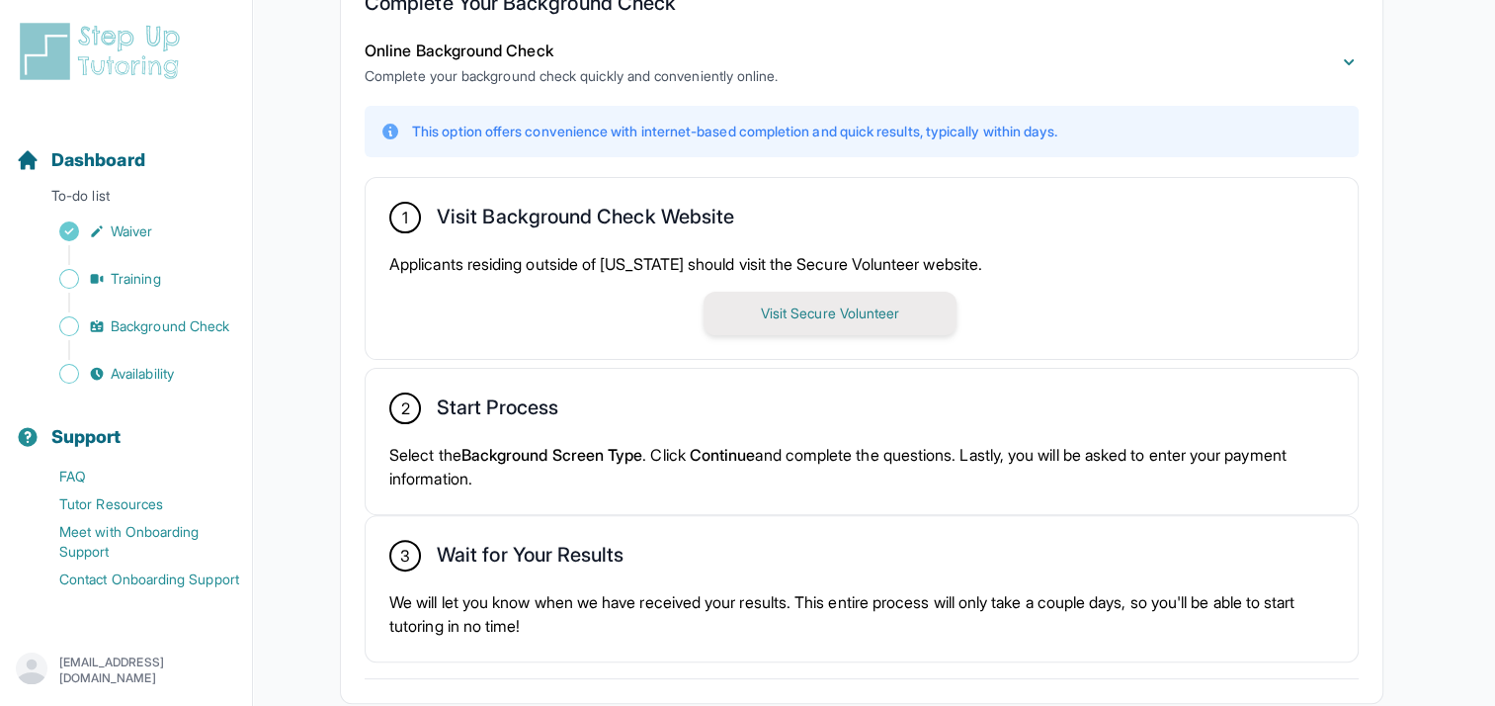
click at [890, 319] on button "Visit Secure Volunteer" at bounding box center [830, 313] width 253 height 43
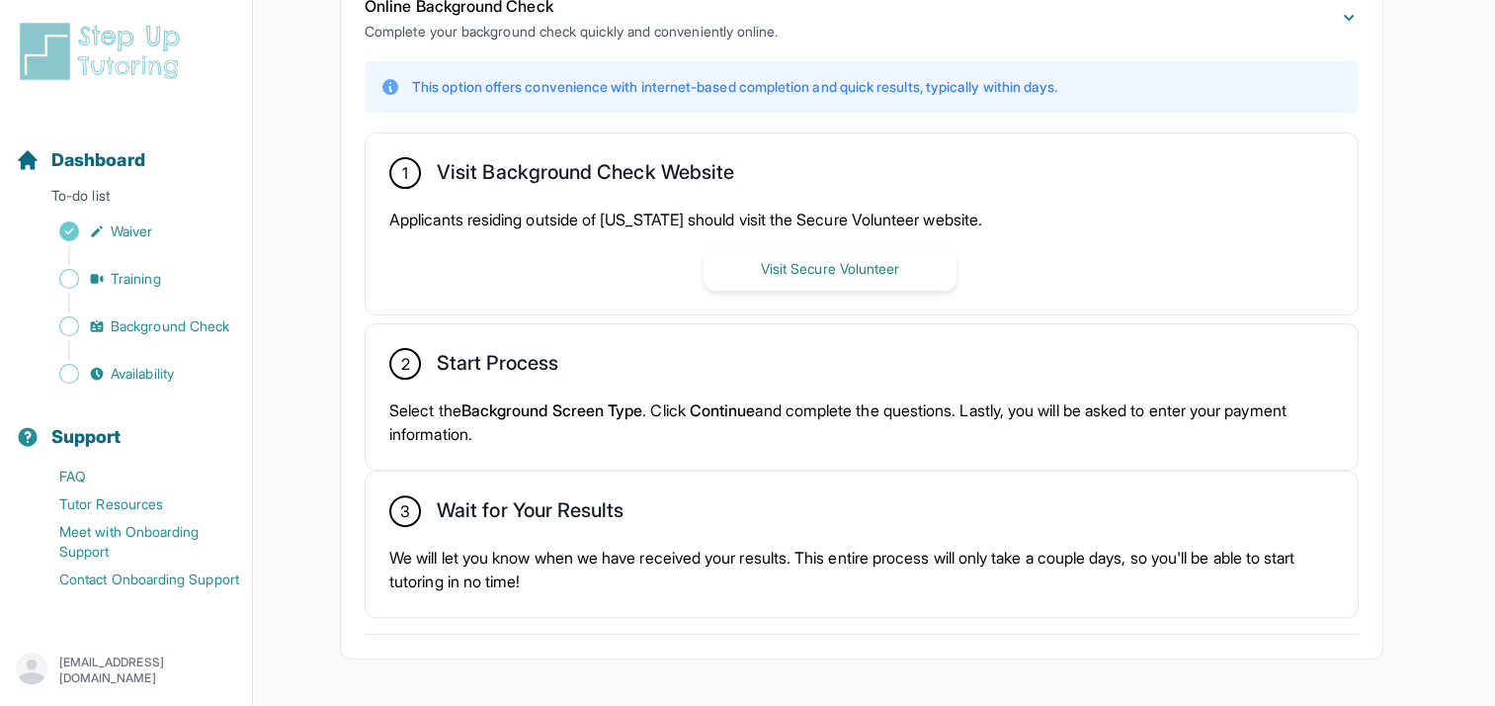
scroll to position [547, 0]
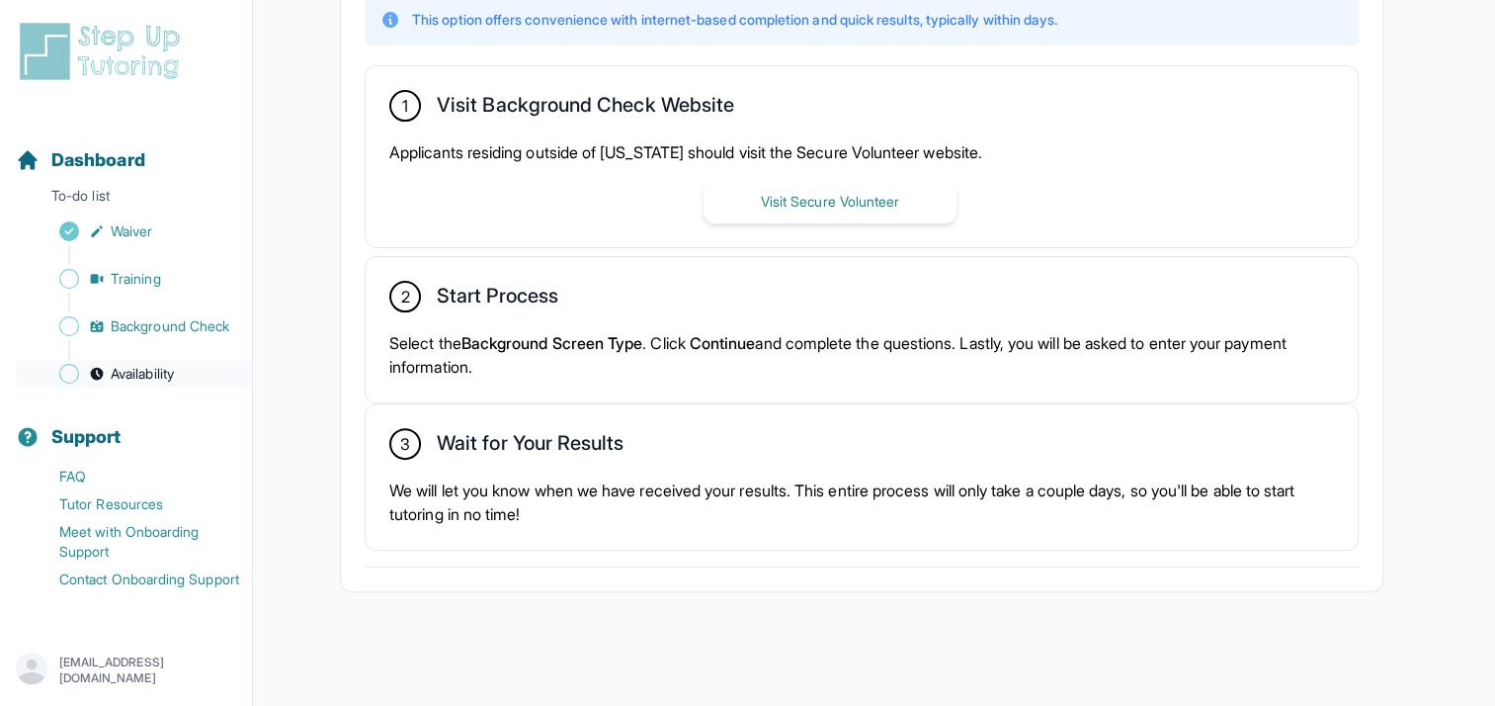
click at [159, 378] on span "Availability" at bounding box center [142, 374] width 63 height 20
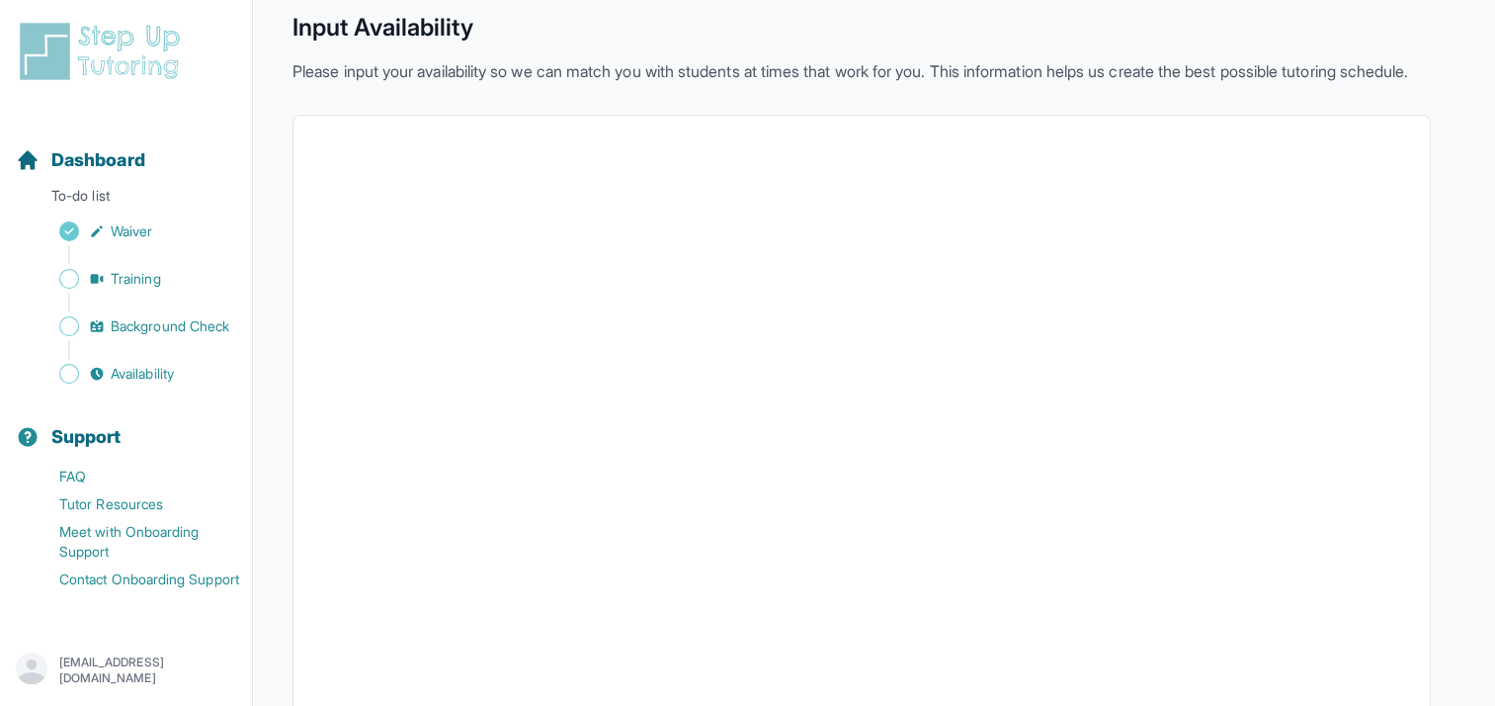
scroll to position [442, 0]
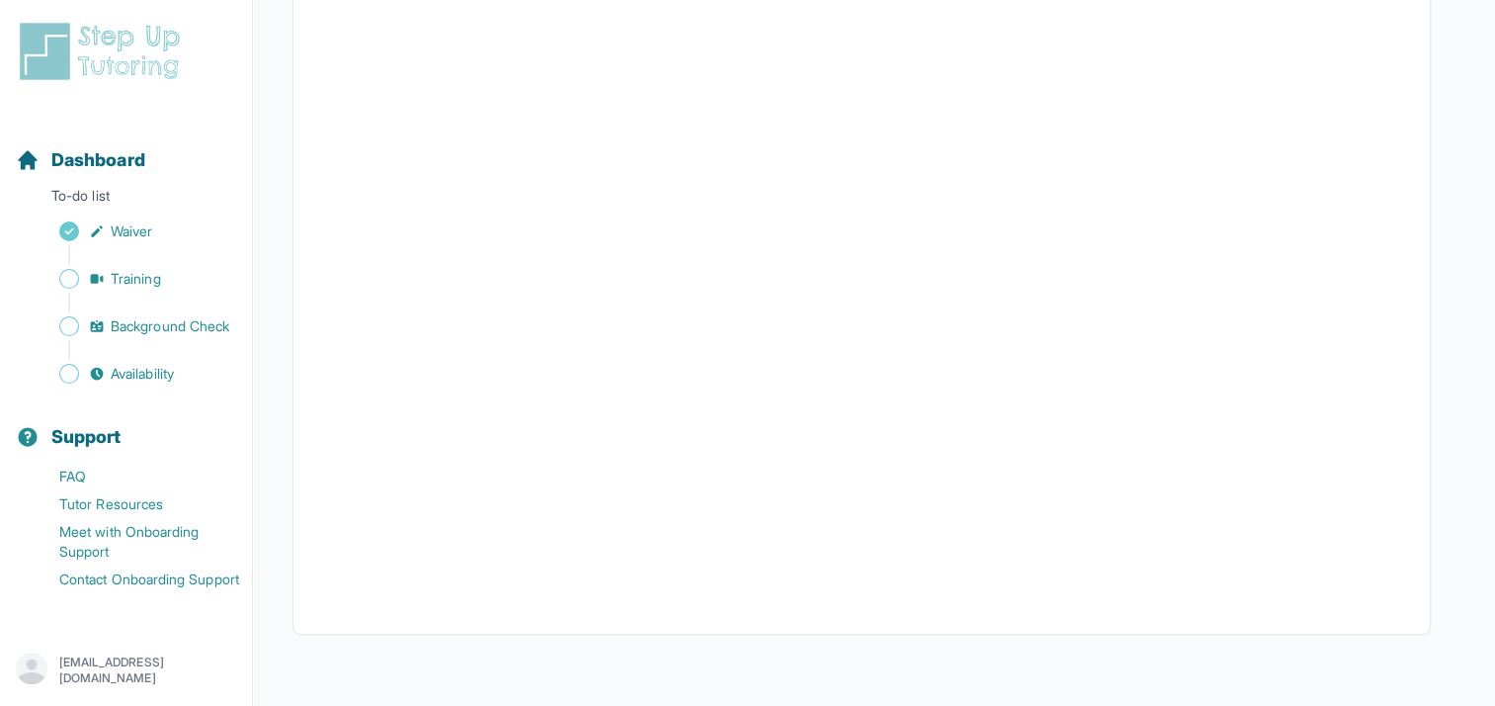
click at [180, 345] on div "Sidebar" at bounding box center [130, 350] width 228 height 20
click at [169, 365] on span "Availability" at bounding box center [142, 374] width 63 height 20
